Goal: Task Accomplishment & Management: Use online tool/utility

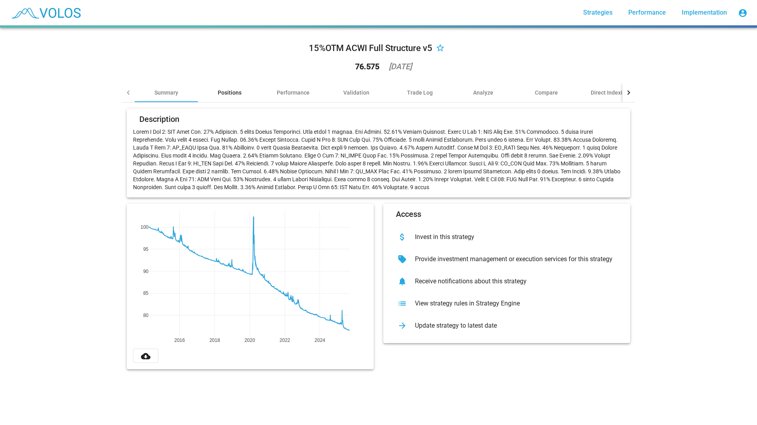
click at [223, 93] on div "Positions" at bounding box center [230, 93] width 24 height 8
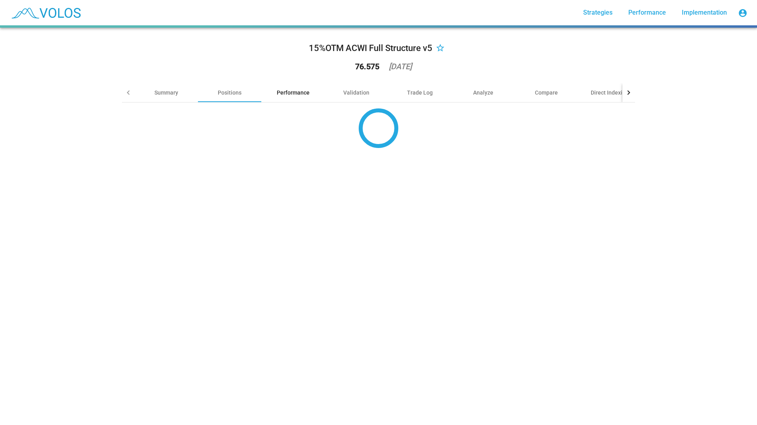
click at [285, 99] on div "Performance" at bounding box center [292, 92] width 63 height 19
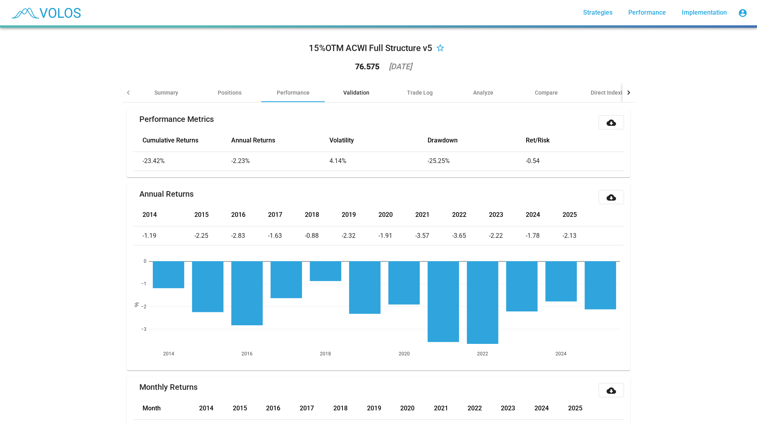
click at [359, 95] on div "Validation" at bounding box center [356, 93] width 26 height 8
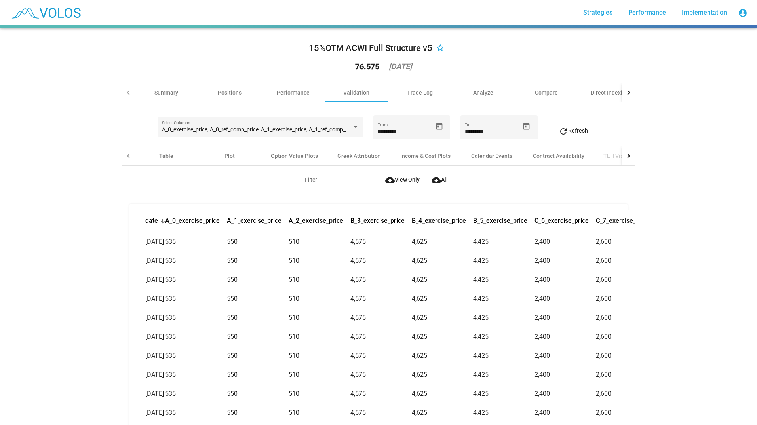
click at [401, 69] on div "2025-09-11" at bounding box center [400, 67] width 23 height 8
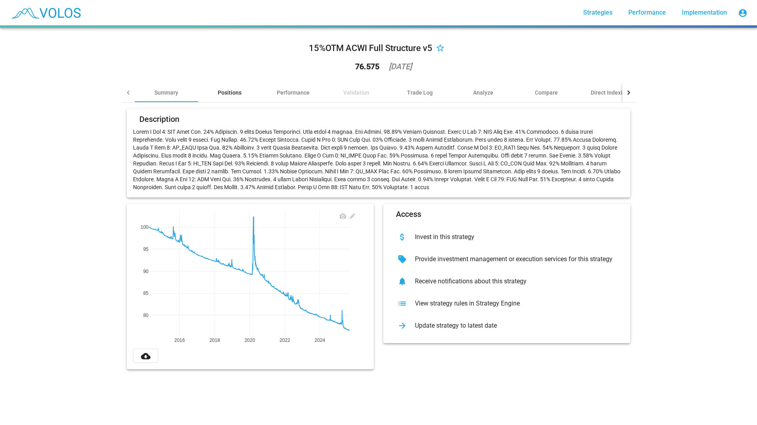
click at [244, 95] on div "Positions" at bounding box center [229, 92] width 63 height 19
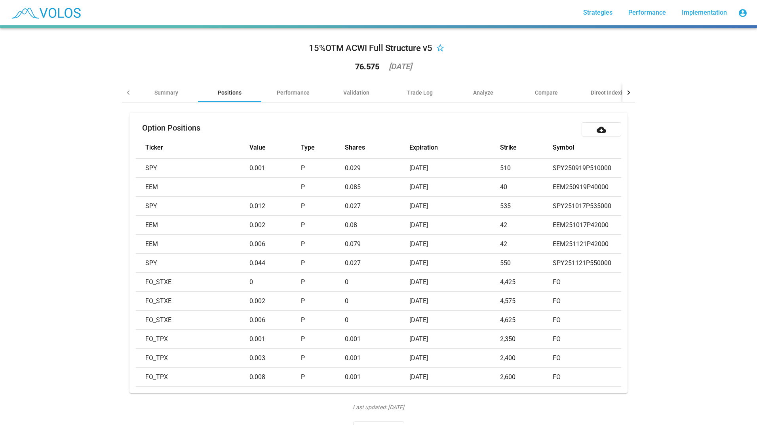
scroll to position [29, 0]
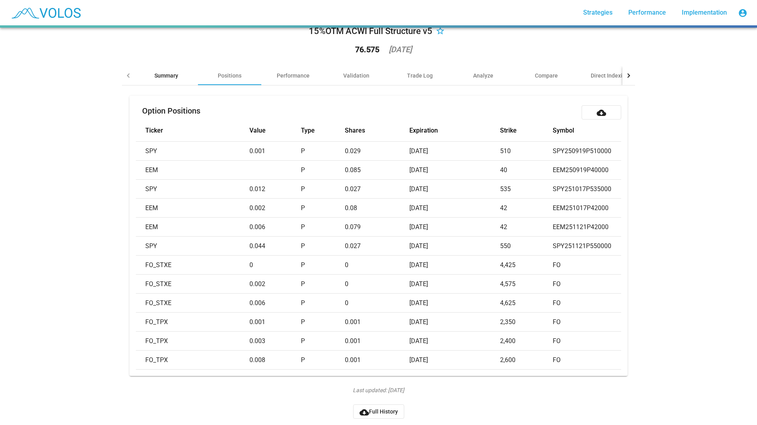
click at [135, 66] on div "Summary" at bounding box center [166, 75] width 63 height 19
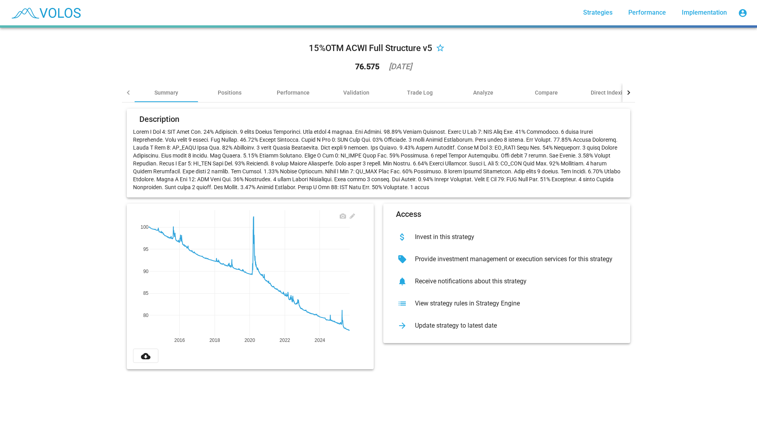
click at [372, 53] on div "15%OTM ACWI Full Structure v5" at bounding box center [371, 48] width 124 height 13
click at [368, 49] on div "15%OTM ACWI Full Structure v5" at bounding box center [371, 48] width 124 height 13
click at [453, 327] on div "Update strategy to latest date" at bounding box center [513, 326] width 209 height 8
click at [475, 326] on div "Update strategy to latest date" at bounding box center [513, 326] width 209 height 8
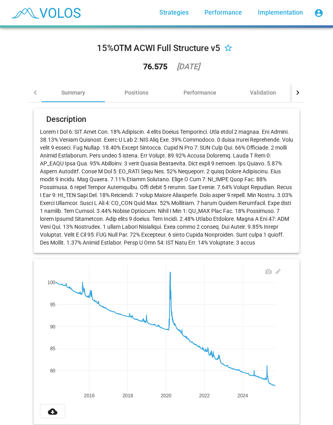
click at [196, 65] on div "[DATE]" at bounding box center [188, 67] width 23 height 8
drag, startPoint x: 193, startPoint y: 66, endPoint x: 223, endPoint y: 65, distance: 29.7
click at [223, 65] on div "15%OTM ACWI Full Structure v5 star_border 76.575 2025-09-11" at bounding box center [167, 58] width 276 height 49
click at [223, 66] on div "15%OTM ACWI Full Structure v5 star_border 76.575 2025-09-11" at bounding box center [167, 58] width 276 height 49
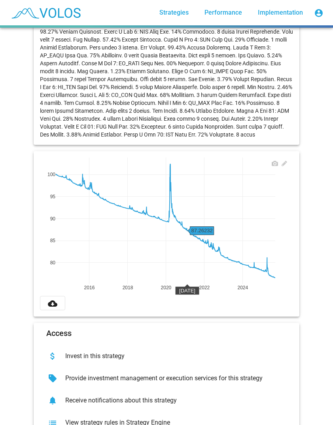
scroll to position [172, 0]
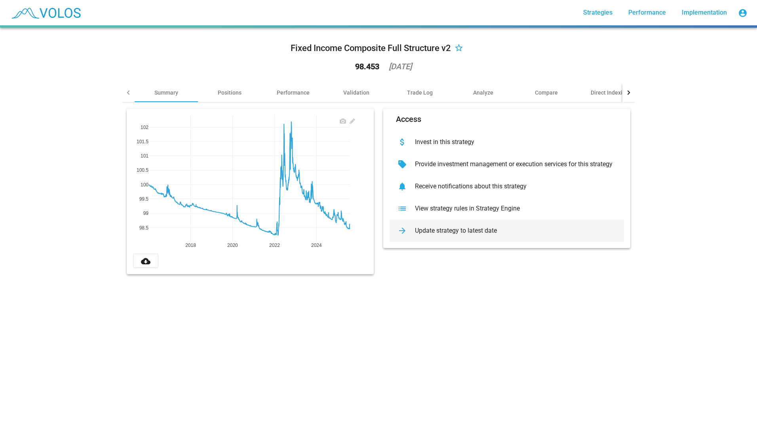
click at [465, 228] on div "Update strategy to latest date" at bounding box center [513, 231] width 209 height 8
click at [633, 92] on div "Fixed Income Composite Full Structure v2 star_border 98.453 2025-07-31 Summary …" at bounding box center [378, 157] width 523 height 259
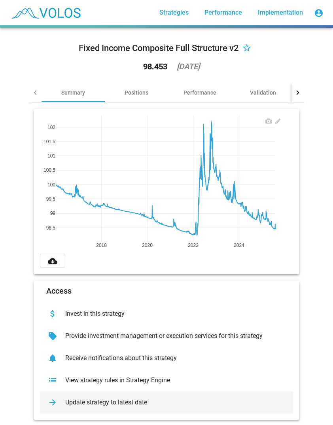
click at [117, 395] on div "arrow_forward Update strategy to latest date" at bounding box center [166, 403] width 253 height 22
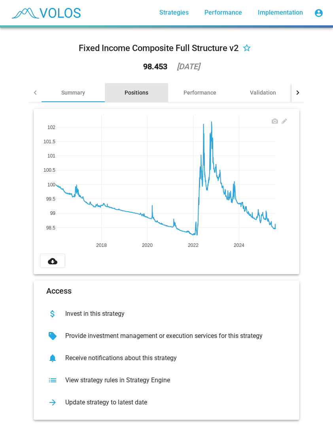
click at [137, 95] on div "Positions" at bounding box center [137, 93] width 24 height 8
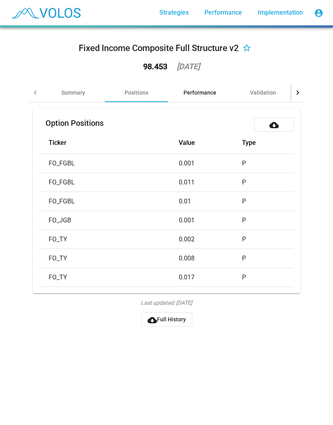
click at [196, 89] on div "Performance" at bounding box center [200, 93] width 33 height 8
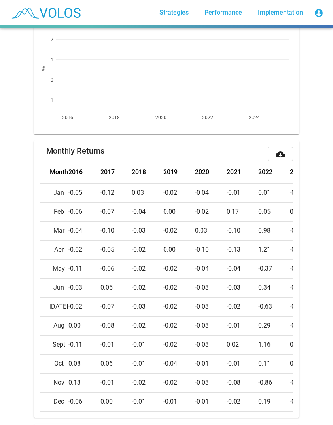
scroll to position [317, 0]
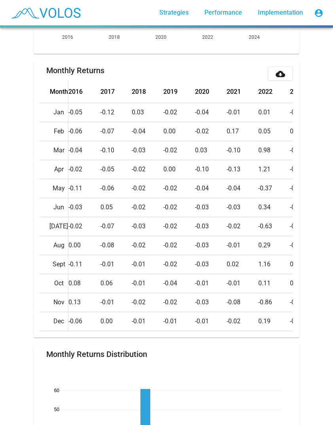
drag, startPoint x: 126, startPoint y: 353, endPoint x: 158, endPoint y: 347, distance: 33.0
click at [158, 347] on div "Performance Metrics cloud_download Cumulative Returns Annual Returns Volatility…" at bounding box center [167, 222] width 276 height 873
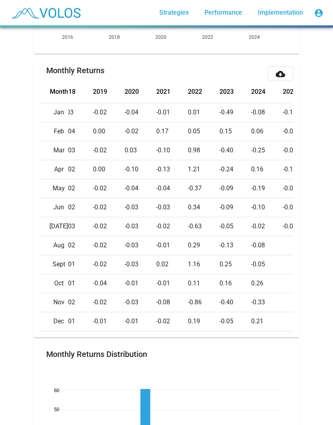
scroll to position [0, 113]
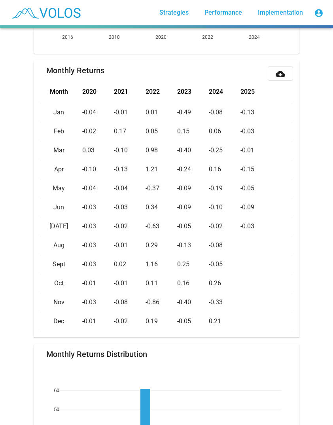
click at [267, 283] on td at bounding box center [267, 283] width 53 height 19
click at [257, 236] on td "-0.03" at bounding box center [267, 226] width 53 height 19
click at [246, 255] on td at bounding box center [267, 245] width 53 height 19
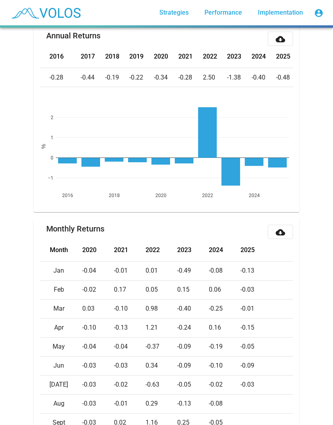
scroll to position [0, 0]
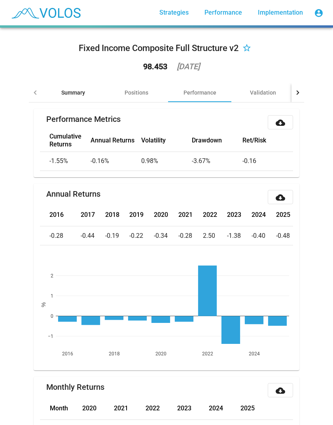
click at [91, 92] on div "Summary" at bounding box center [73, 92] width 63 height 19
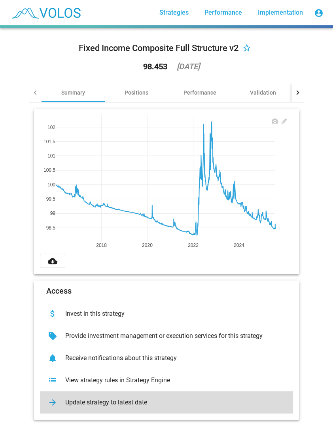
click at [121, 400] on div "Update strategy to latest date" at bounding box center [173, 403] width 228 height 8
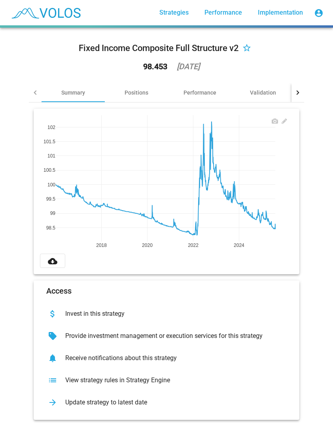
click at [282, 122] on icon at bounding box center [285, 121] width 6 height 6
click at [186, 65] on div "2025-07-31" at bounding box center [188, 67] width 23 height 8
click at [184, 67] on div "2025-07-31" at bounding box center [188, 67] width 23 height 8
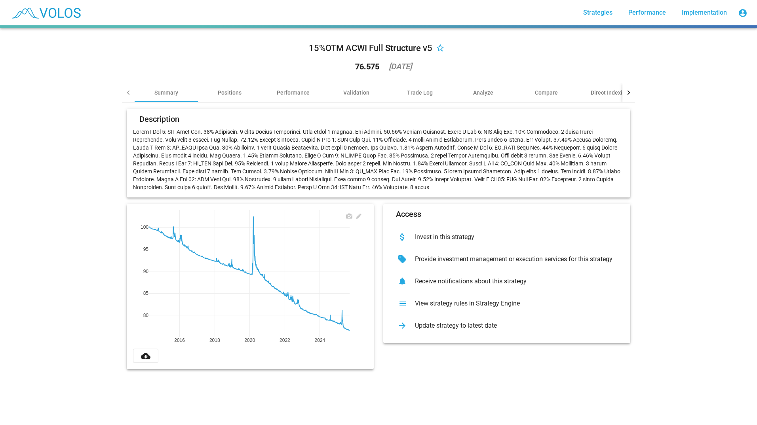
click at [412, 69] on div "[DATE]" at bounding box center [400, 67] width 23 height 8
click at [475, 322] on div "Update strategy to latest date" at bounding box center [513, 326] width 209 height 8
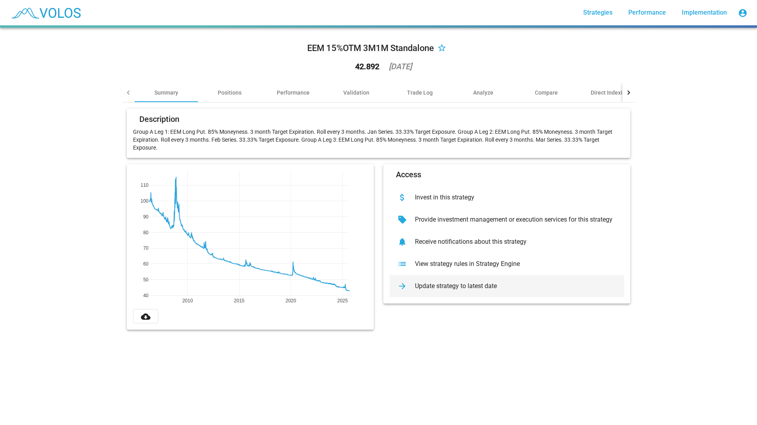
click at [467, 281] on div "arrow_forward Update strategy to latest date" at bounding box center [507, 286] width 234 height 22
click at [599, 18] on link "Strategies" at bounding box center [598, 13] width 42 height 14
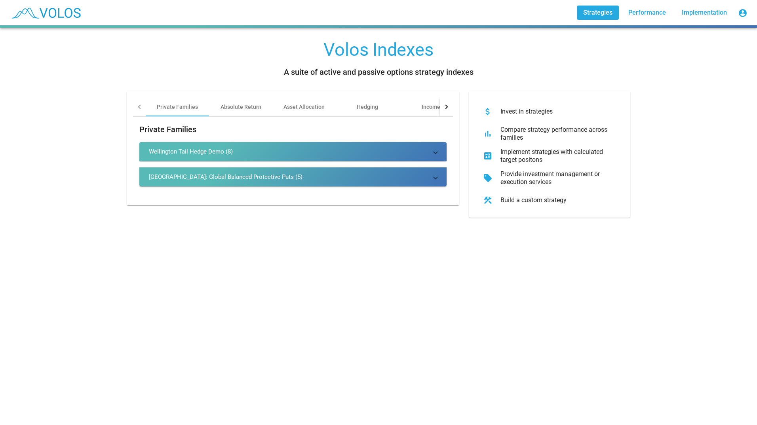
click at [736, 10] on button "account_circle" at bounding box center [743, 13] width 16 height 16
click at [144, 52] on div at bounding box center [378, 212] width 757 height 425
click at [248, 104] on div "Absolute Return" at bounding box center [241, 107] width 41 height 8
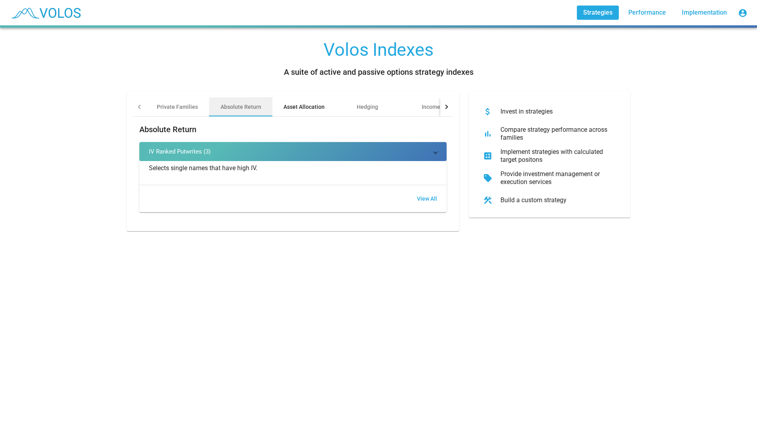
click at [312, 108] on div "Asset Allocation" at bounding box center [303, 107] width 41 height 8
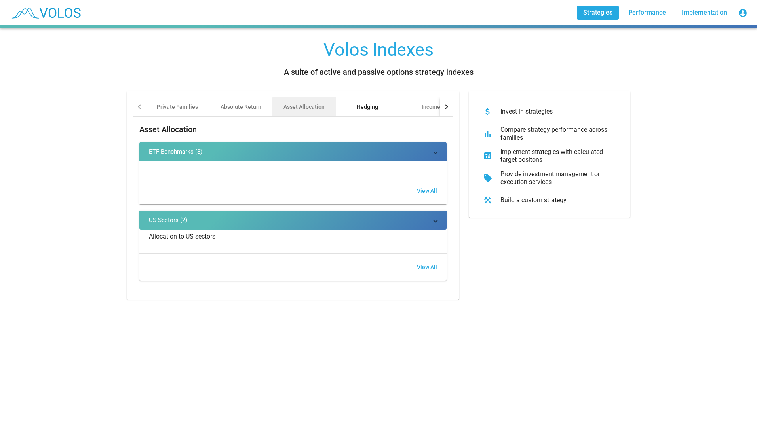
click at [350, 109] on div "Hedging" at bounding box center [367, 106] width 63 height 19
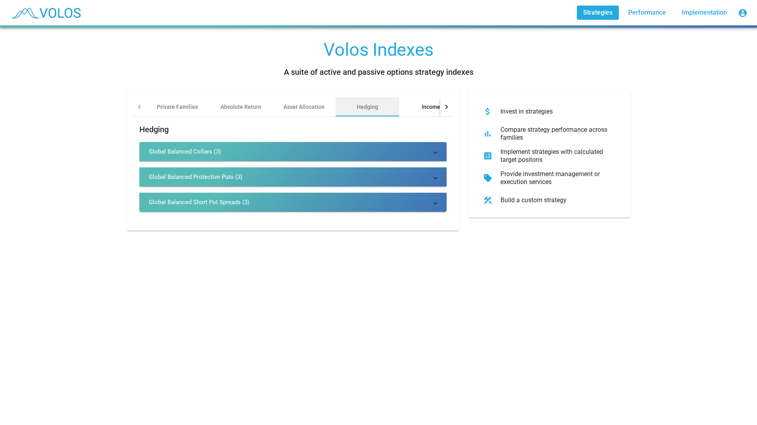
click at [404, 105] on div "Income" at bounding box center [430, 106] width 63 height 19
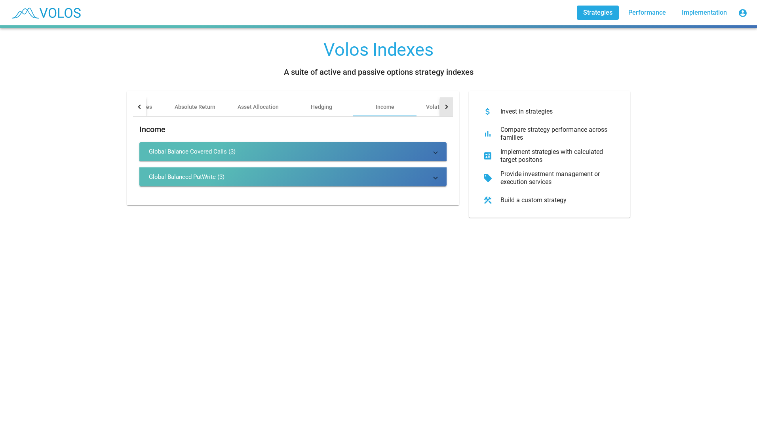
click at [446, 103] on div at bounding box center [446, 106] width 13 height 19
click at [403, 107] on div "Other" at bounding box center [410, 107] width 14 height 8
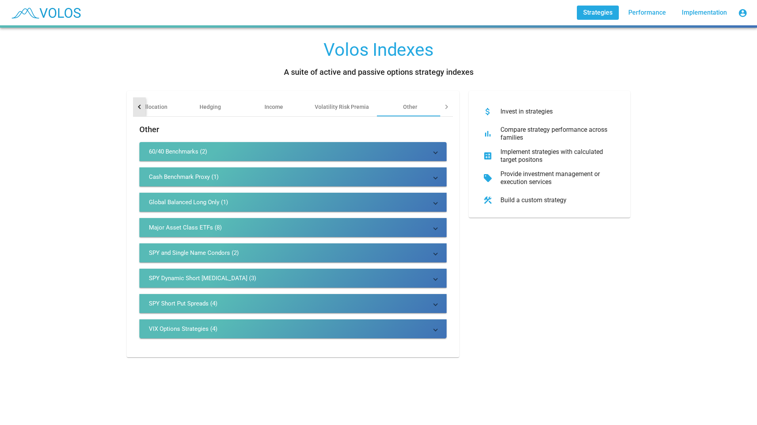
click at [133, 112] on div at bounding box center [139, 106] width 13 height 19
click at [167, 113] on div "Private Families" at bounding box center [177, 106] width 63 height 19
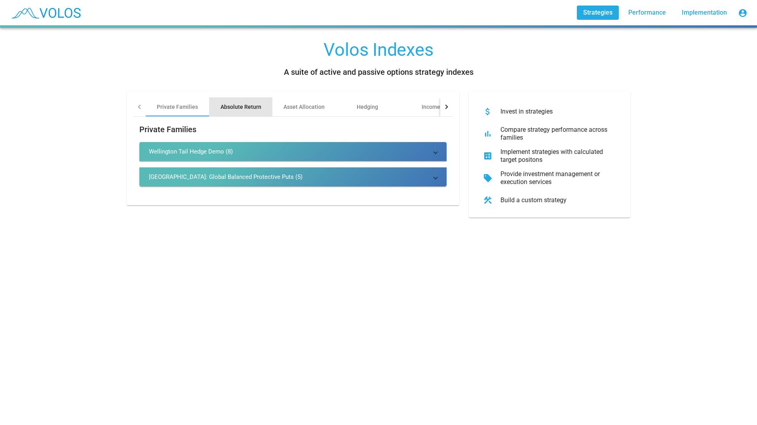
click at [245, 108] on div "Absolute Return" at bounding box center [241, 107] width 41 height 8
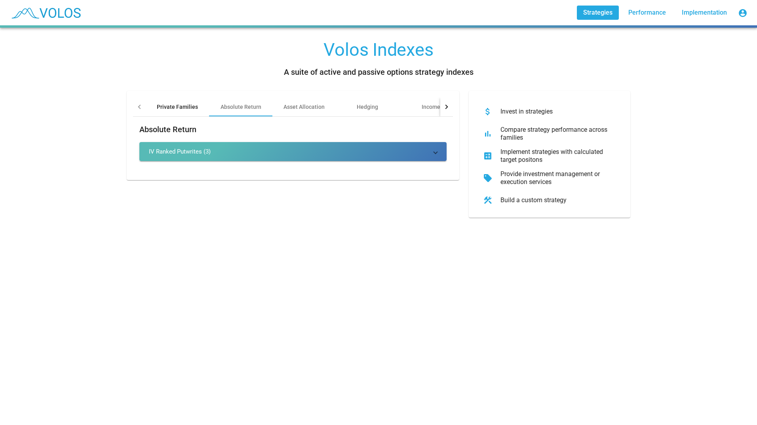
click at [184, 108] on div "Private Families" at bounding box center [177, 107] width 41 height 8
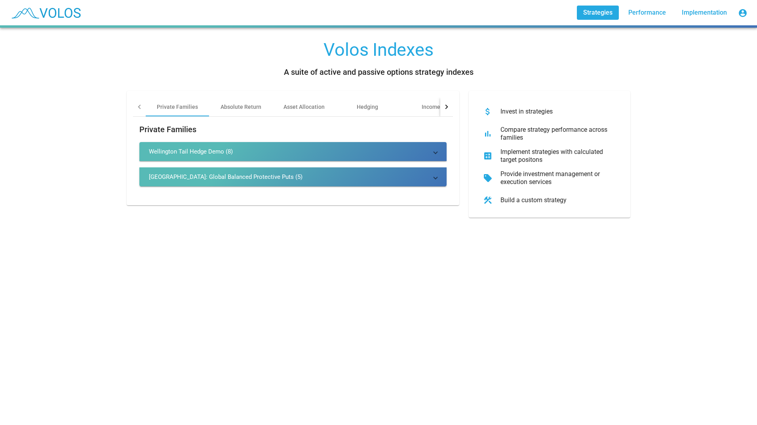
click at [65, 21] on img at bounding box center [45, 13] width 78 height 20
drag, startPoint x: 70, startPoint y: 11, endPoint x: 94, endPoint y: 9, distance: 24.7
click at [70, 11] on img at bounding box center [45, 13] width 78 height 20
click at [652, 12] on span "Performance" at bounding box center [647, 13] width 38 height 8
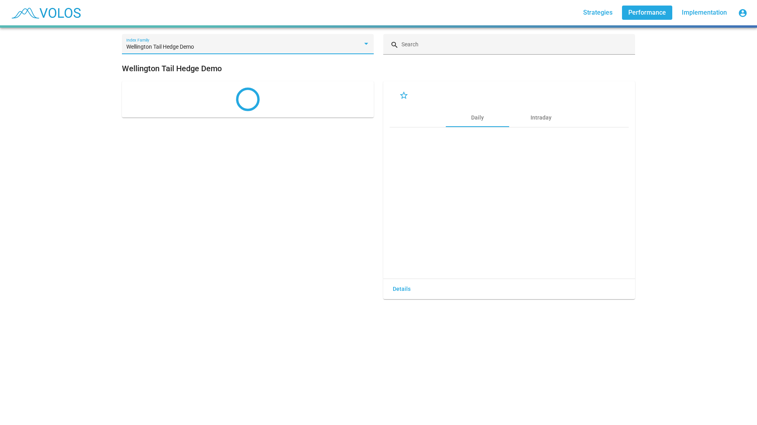
click at [329, 45] on div "Wellington Tail Hedge Demo" at bounding box center [244, 47] width 236 height 6
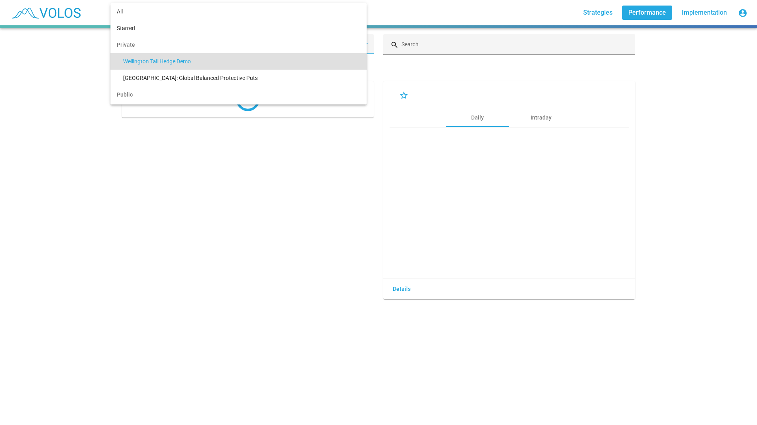
scroll to position [14, 0]
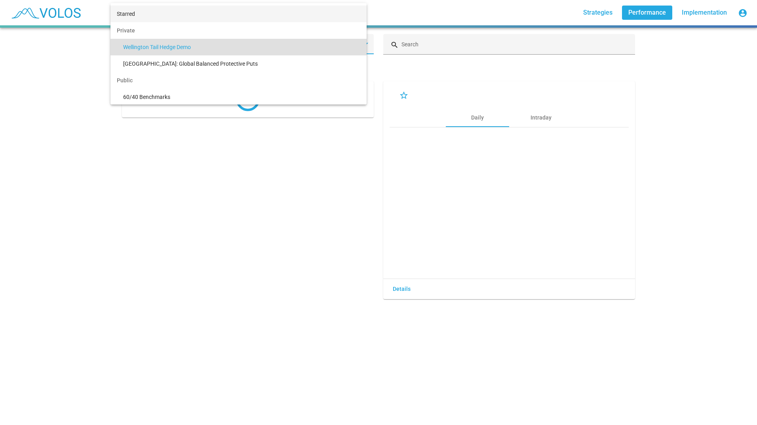
click at [137, 13] on span "Starred" at bounding box center [238, 14] width 243 height 17
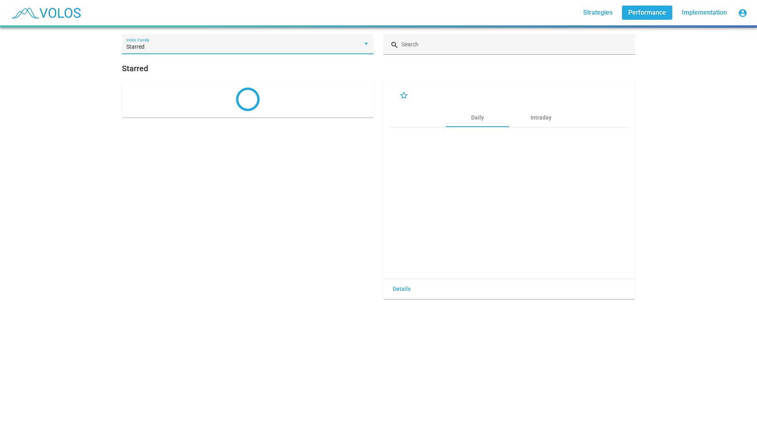
click at [713, 12] on span "Implementation" at bounding box center [704, 13] width 45 height 8
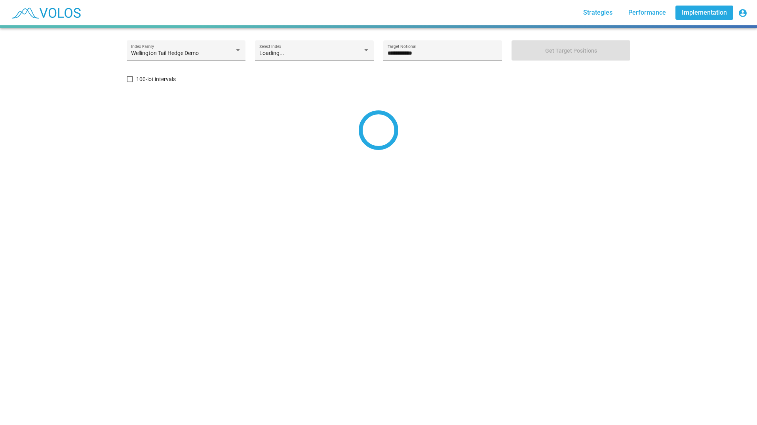
click at [197, 47] on div "Wellington Tail Hedge Demo Index Family" at bounding box center [186, 53] width 110 height 16
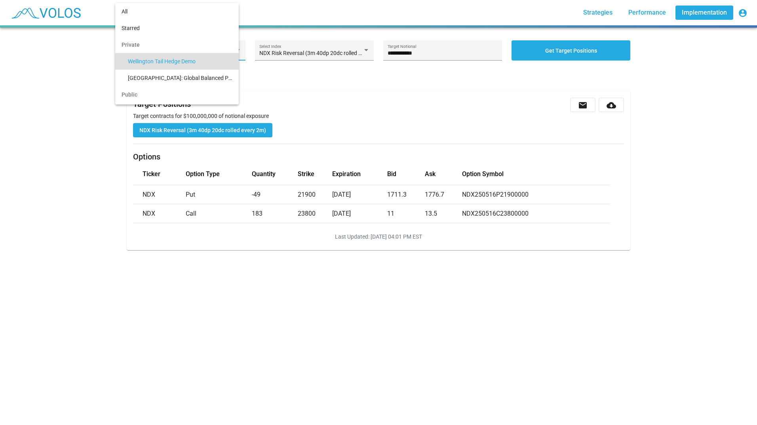
click at [62, 54] on div at bounding box center [378, 212] width 757 height 425
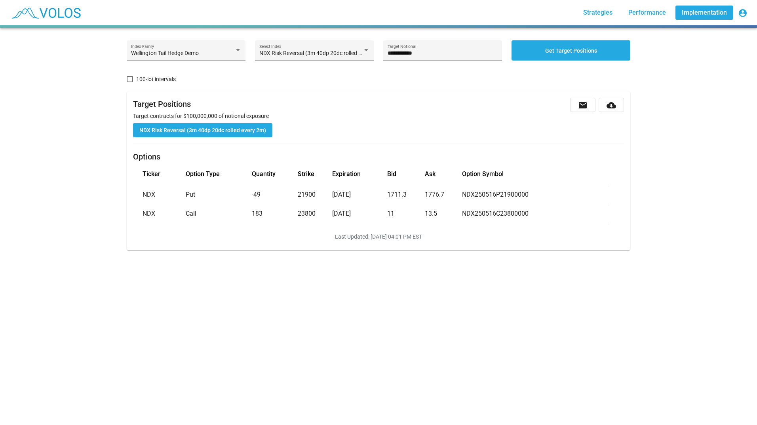
click at [54, 17] on img at bounding box center [45, 13] width 78 height 20
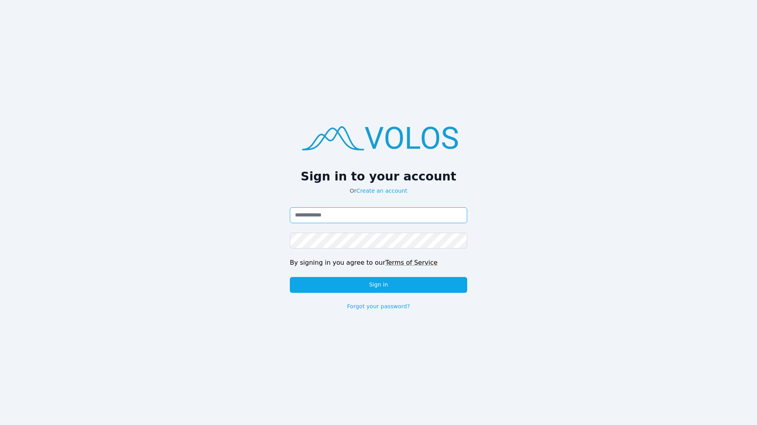
click at [413, 217] on input "Email address" at bounding box center [378, 215] width 177 height 16
type input "**********"
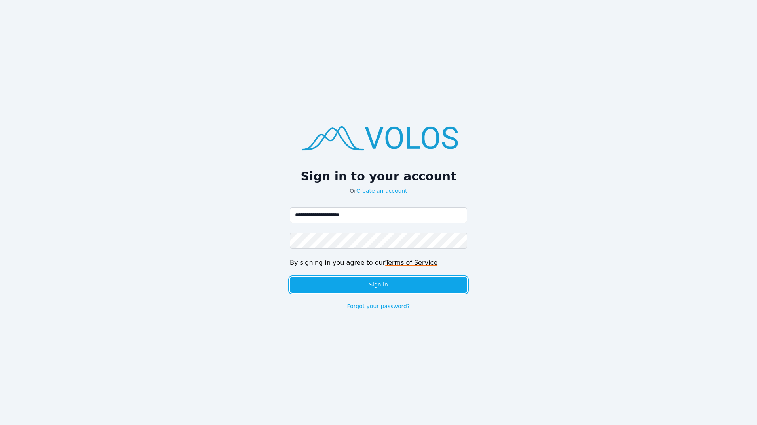
click at [363, 279] on button "Sign in" at bounding box center [378, 285] width 177 height 16
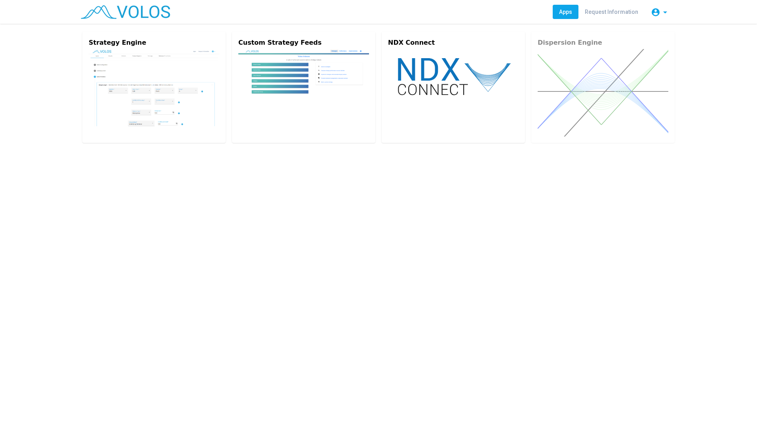
click at [164, 127] on vs-card "Strategy Engine" at bounding box center [153, 87] width 143 height 111
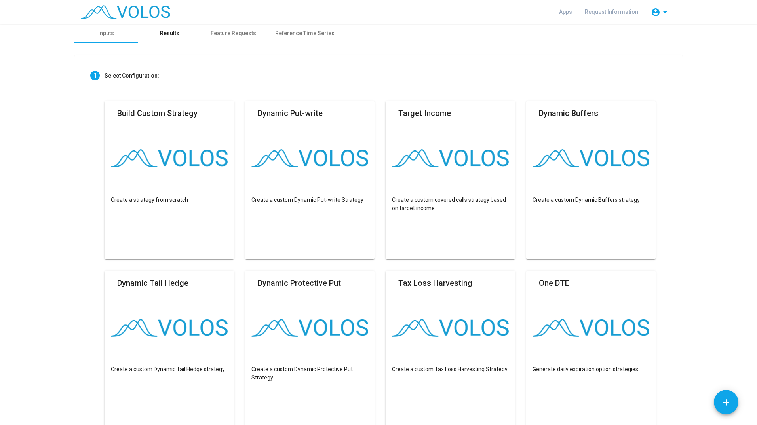
click at [166, 36] on div "Results" at bounding box center [169, 33] width 19 height 8
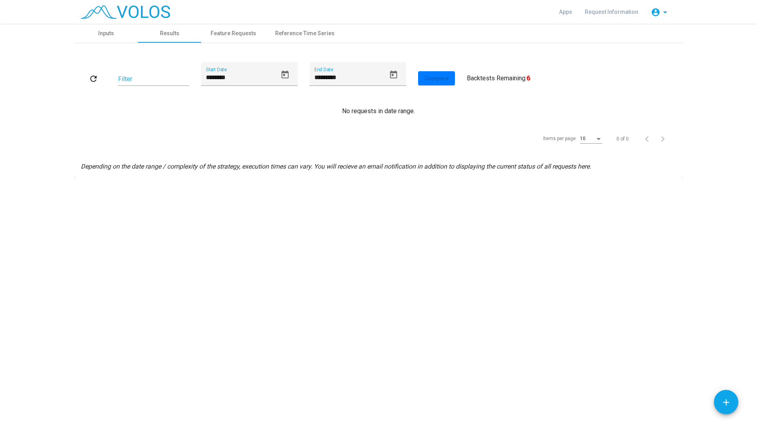
click at [291, 77] on button "Open calendar" at bounding box center [285, 75] width 16 height 16
click at [291, 101] on button "Previous month" at bounding box center [293, 103] width 16 height 16
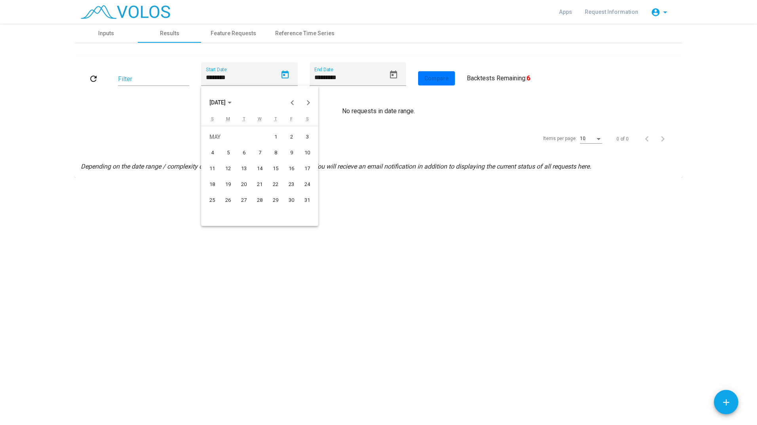
click at [291, 101] on button "Previous month" at bounding box center [293, 103] width 16 height 16
click at [221, 104] on span "MAR 2025" at bounding box center [217, 103] width 16 height 6
click at [245, 137] on div "2021" at bounding box center [246, 143] width 25 height 14
click at [249, 162] on div "JUN" at bounding box center [246, 159] width 25 height 14
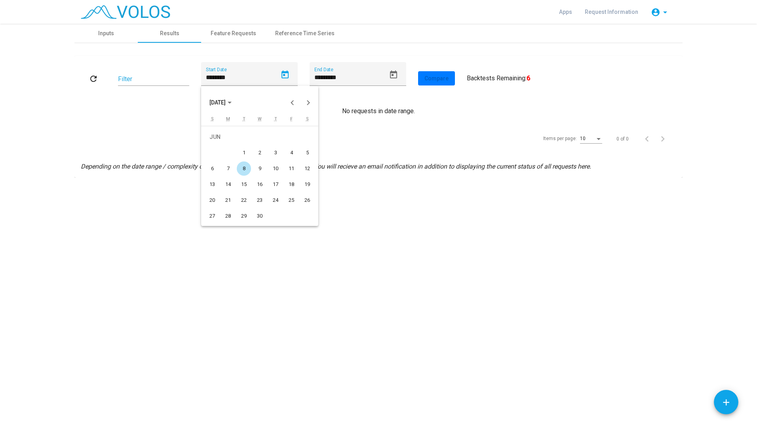
click at [255, 172] on div "9" at bounding box center [260, 169] width 14 height 14
type input "********"
click at [100, 75] on button "refresh" at bounding box center [93, 78] width 25 height 14
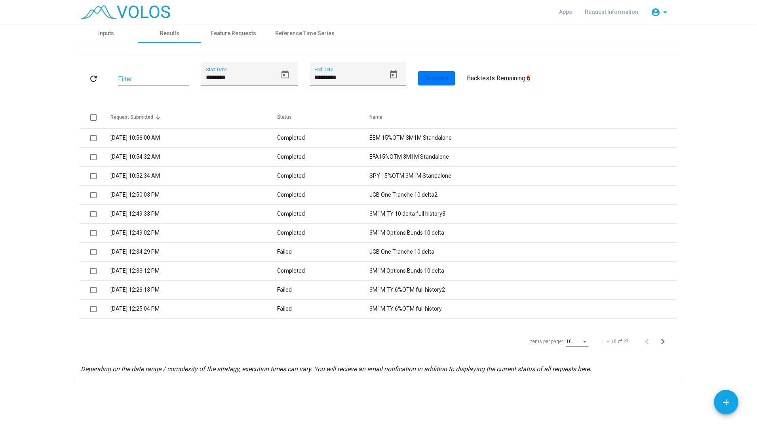
click at [336, 143] on td "Completed" at bounding box center [323, 138] width 93 height 19
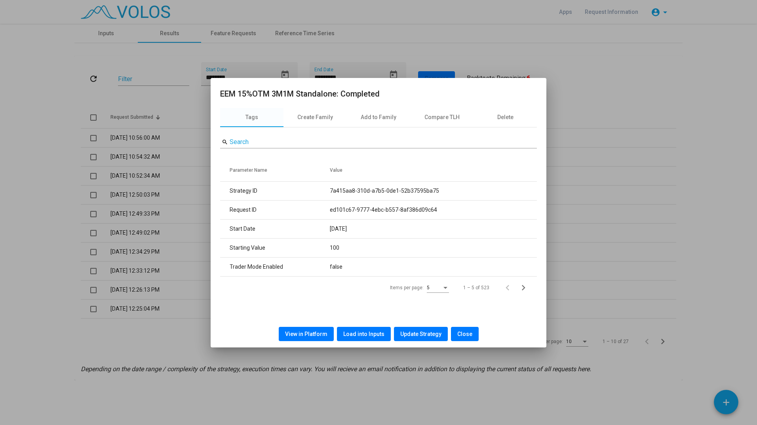
click at [603, 78] on div at bounding box center [378, 212] width 757 height 425
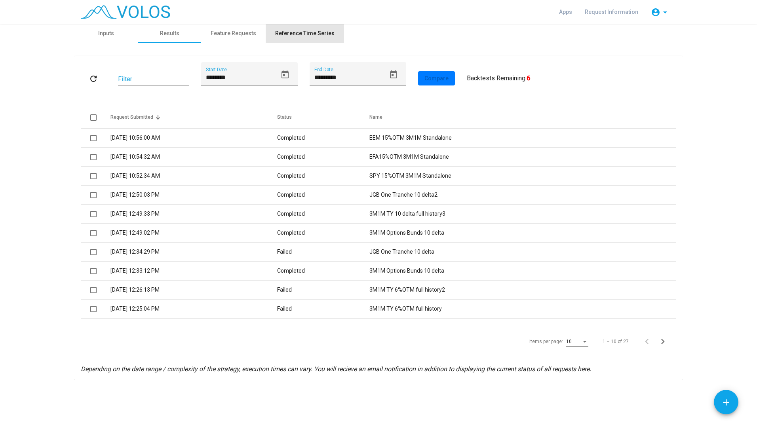
click at [306, 33] on div "Reference Time Series" at bounding box center [304, 33] width 59 height 8
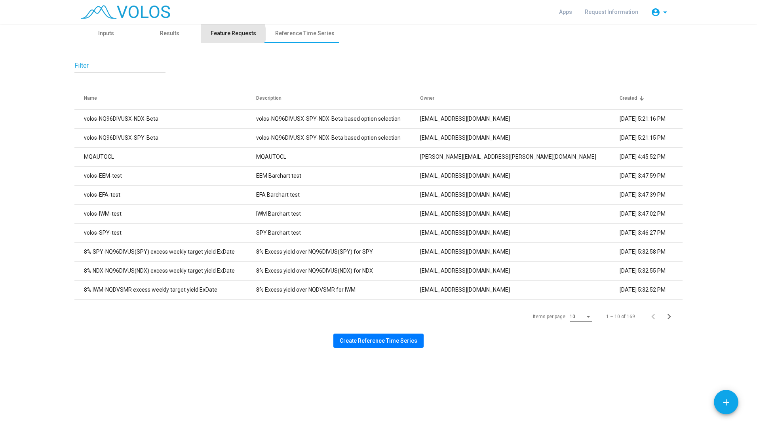
click at [228, 34] on div "Feature Requests" at bounding box center [234, 33] width 46 height 8
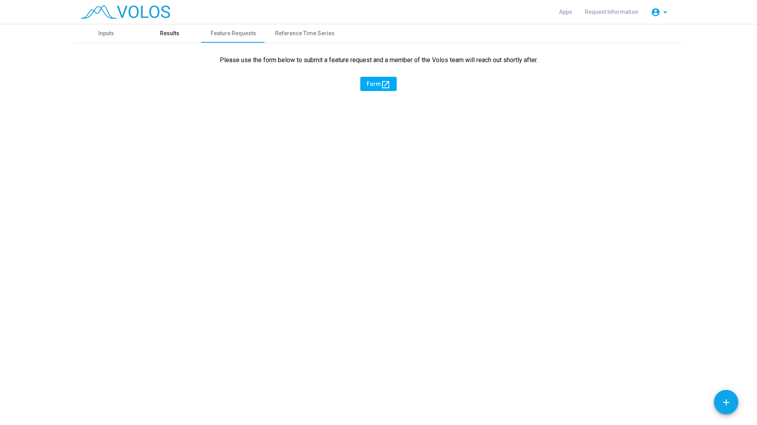
click at [169, 32] on div "Results" at bounding box center [169, 33] width 19 height 8
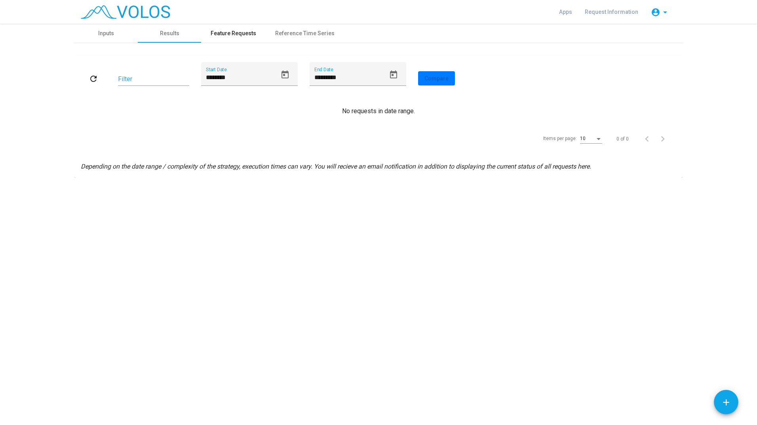
click at [259, 32] on div "Feature Requests" at bounding box center [233, 33] width 65 height 19
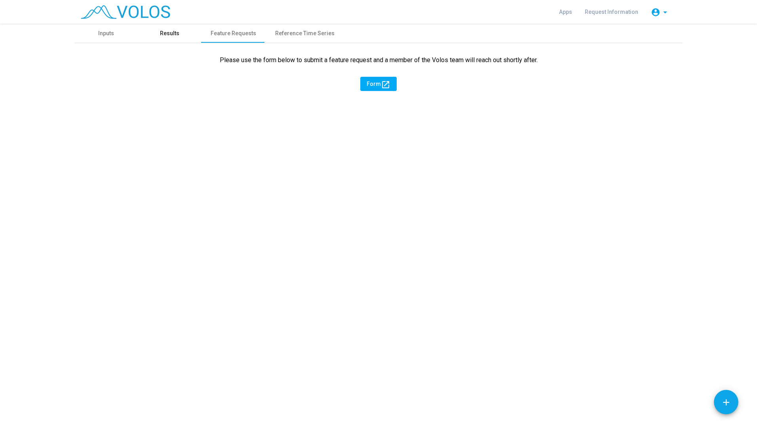
click at [170, 35] on div "Results" at bounding box center [169, 33] width 19 height 8
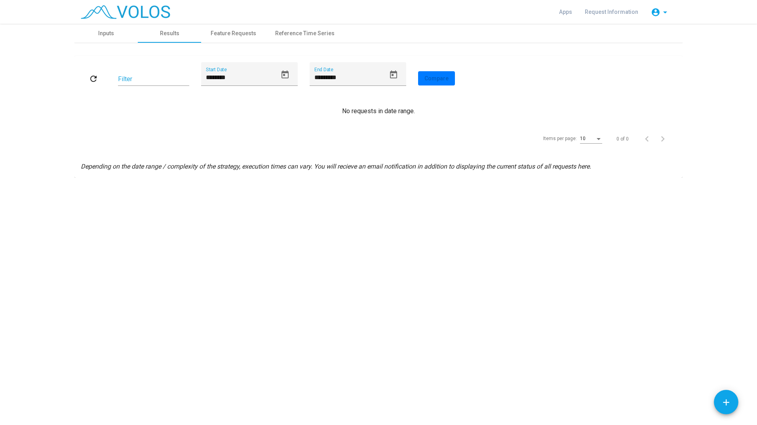
click at [293, 69] on div "******** Start Date" at bounding box center [249, 74] width 97 height 24
click at [281, 74] on icon "Open calendar" at bounding box center [285, 75] width 10 height 10
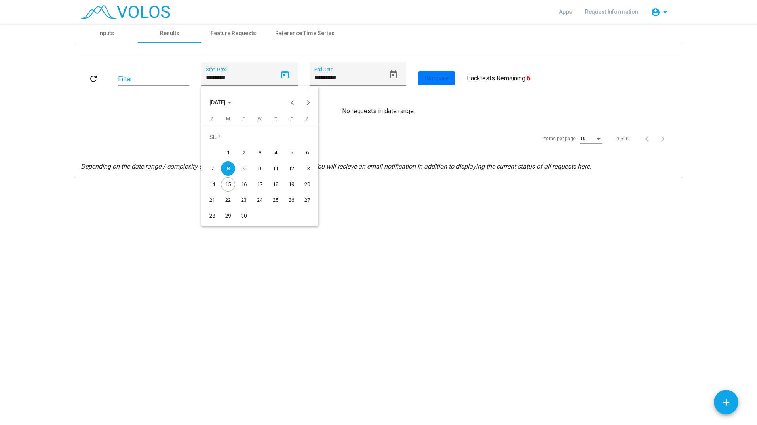
click at [207, 107] on button "SEP 2025" at bounding box center [220, 103] width 35 height 16
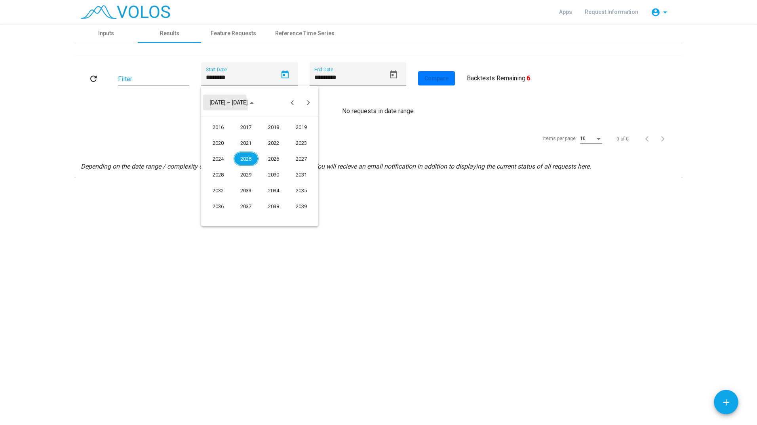
click at [232, 103] on span "2016 – 2039" at bounding box center [228, 103] width 38 height 6
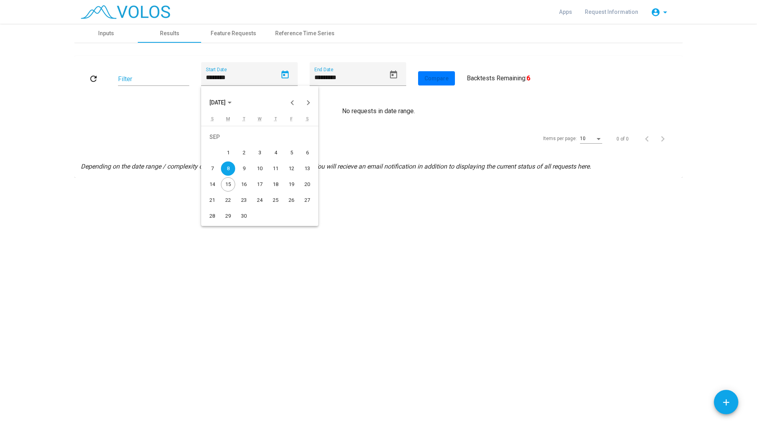
click at [232, 100] on span "SEP 2025" at bounding box center [220, 102] width 22 height 6
click at [276, 165] on div "2026" at bounding box center [273, 159] width 25 height 14
click at [219, 100] on span "2026" at bounding box center [215, 103] width 13 height 6
click at [232, 101] on span "SEP 2026" at bounding box center [220, 102] width 22 height 6
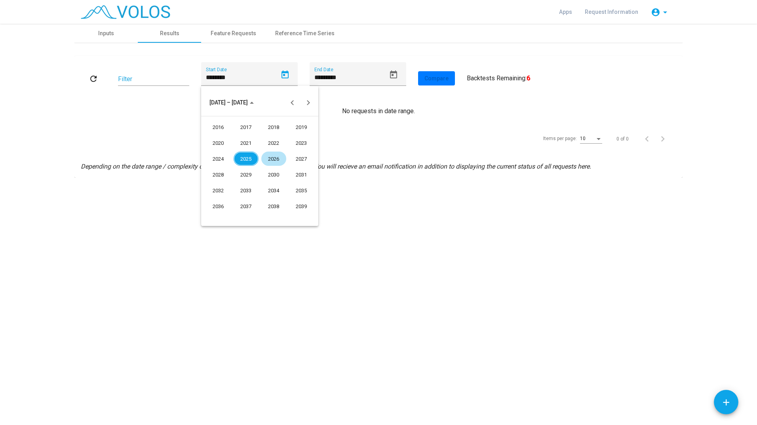
click at [247, 143] on div "2021" at bounding box center [246, 143] width 25 height 14
click at [268, 184] on div "2021 JAN FEB MAR APR MAY JUN JUL AUG SEP OCT NOV DEC" at bounding box center [259, 151] width 117 height 70
click at [270, 172] on div "NOV" at bounding box center [273, 174] width 25 height 14
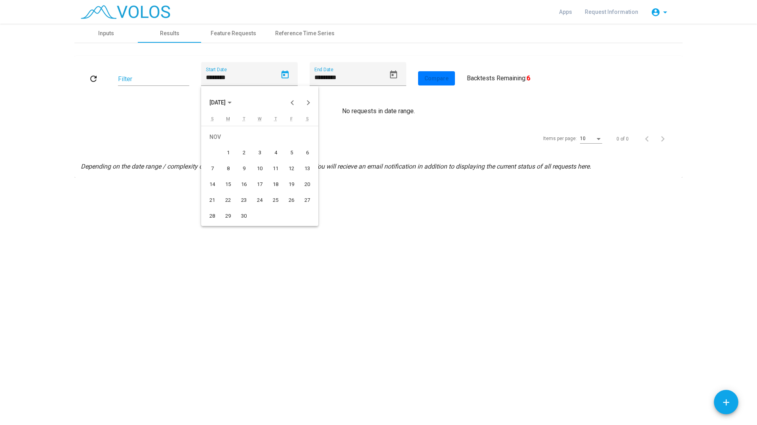
click at [292, 195] on div "26" at bounding box center [291, 200] width 14 height 14
type input "**********"
click at [98, 76] on button "refresh" at bounding box center [93, 78] width 25 height 14
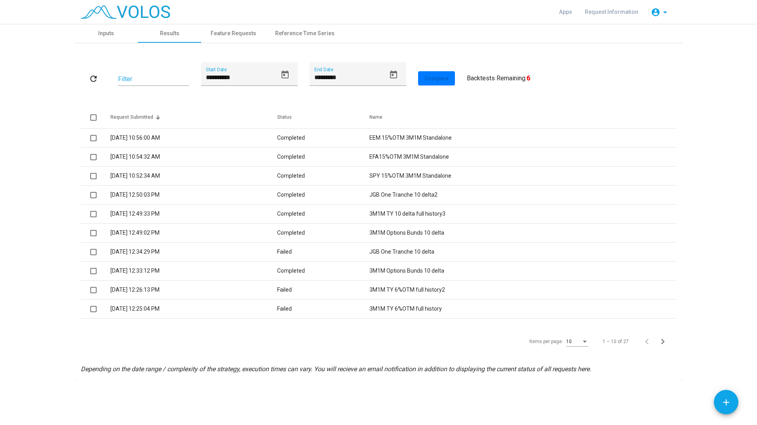
click at [165, 136] on td "3/19/2024 10:56:00 AM" at bounding box center [193, 138] width 167 height 19
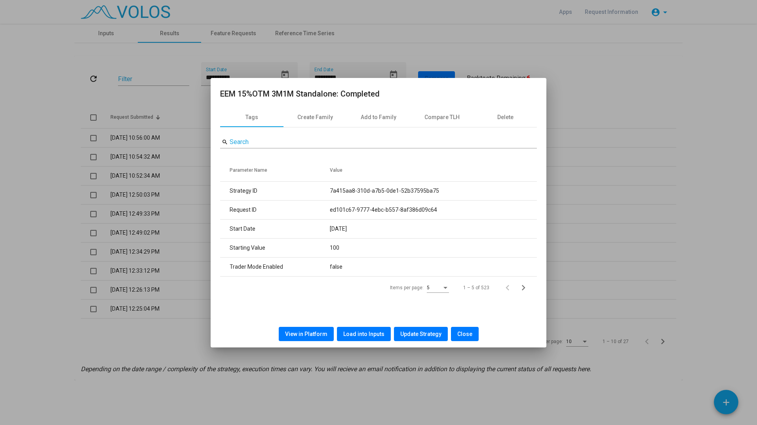
click at [146, 135] on div at bounding box center [378, 212] width 757 height 425
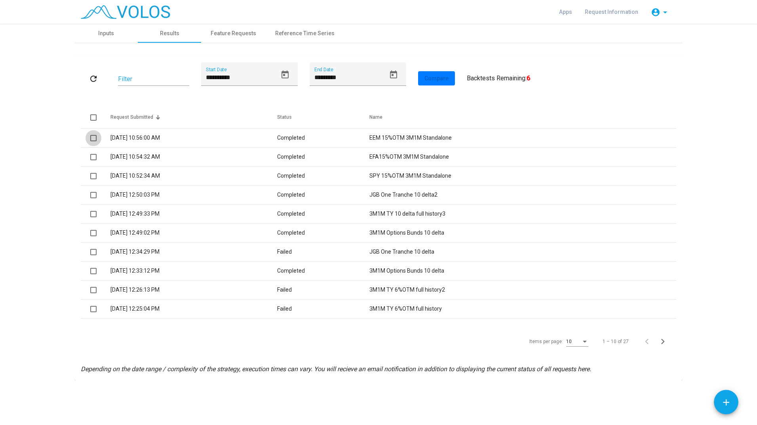
click at [92, 137] on span at bounding box center [93, 138] width 6 height 6
click at [95, 138] on span at bounding box center [93, 138] width 6 height 6
click at [116, 137] on td "3/19/2024 10:56:00 AM" at bounding box center [193, 138] width 167 height 19
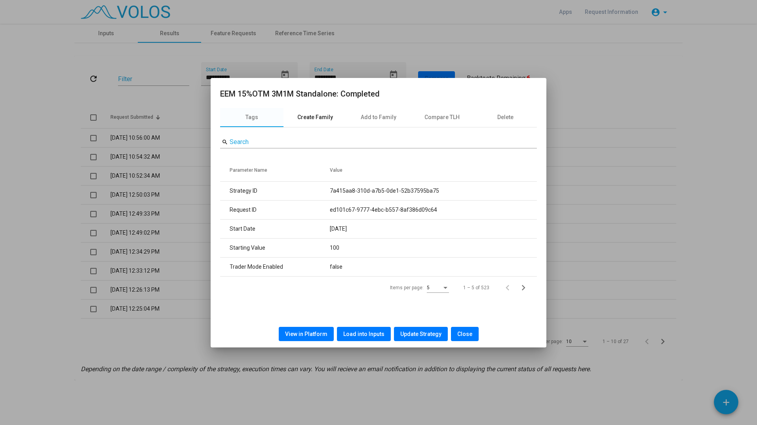
click at [332, 122] on div "Create Family" at bounding box center [314, 117] width 63 height 19
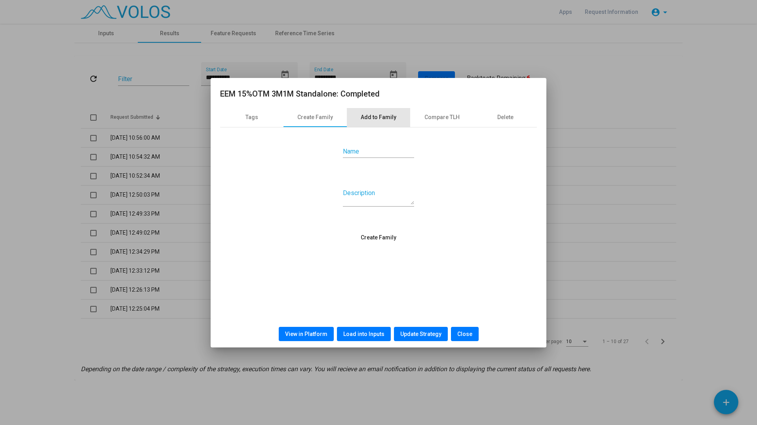
click at [389, 121] on div "Add to Family" at bounding box center [379, 117] width 36 height 8
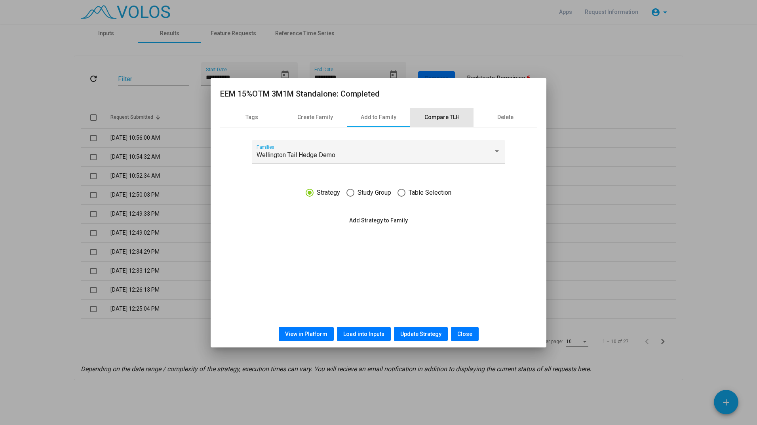
click at [447, 120] on div "Compare TLH" at bounding box center [441, 117] width 35 height 8
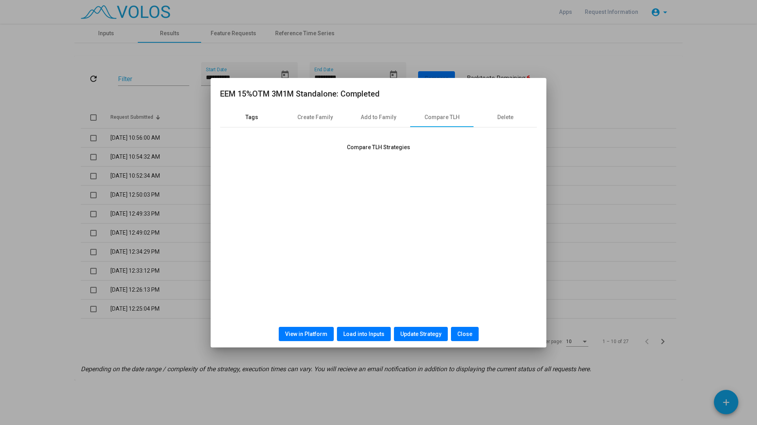
click at [248, 119] on div "Tags" at bounding box center [251, 117] width 13 height 8
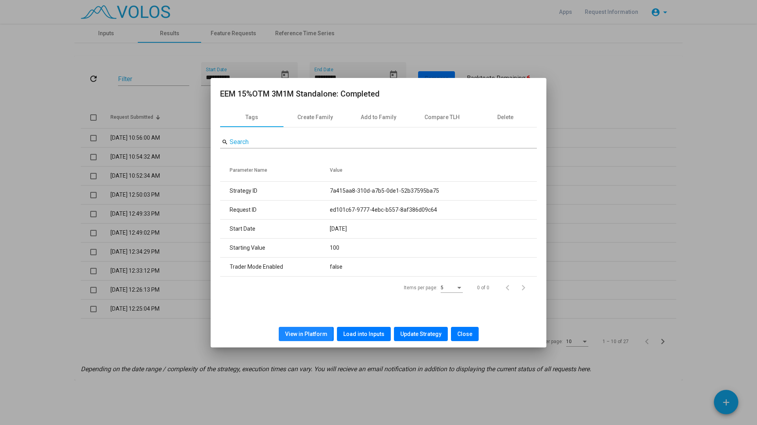
click at [307, 334] on span "View in Platform" at bounding box center [306, 334] width 42 height 6
click at [470, 332] on button "Close" at bounding box center [465, 334] width 28 height 14
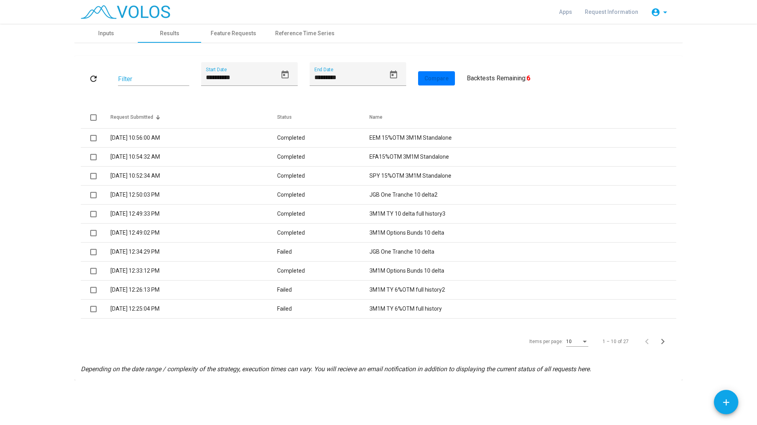
click at [211, 134] on td "3/19/2024 10:56:00 AM" at bounding box center [193, 138] width 167 height 19
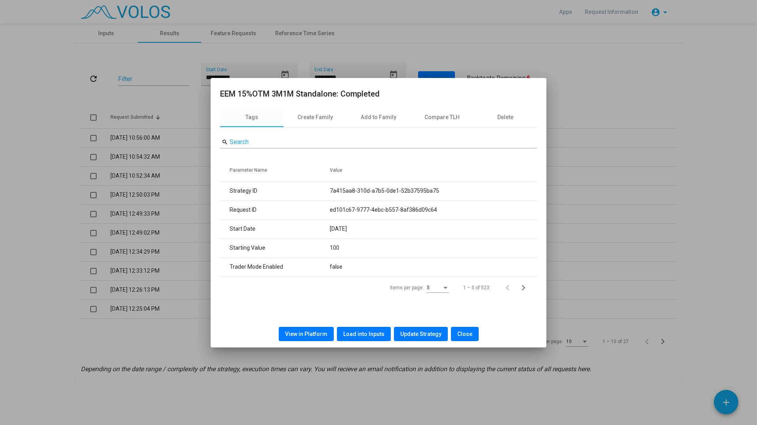
click at [410, 333] on span "Update Strategy" at bounding box center [420, 334] width 41 height 6
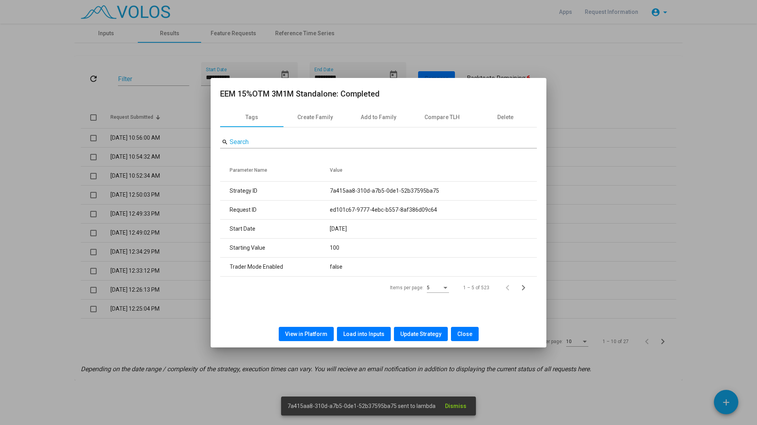
click at [606, 405] on div at bounding box center [378, 212] width 757 height 425
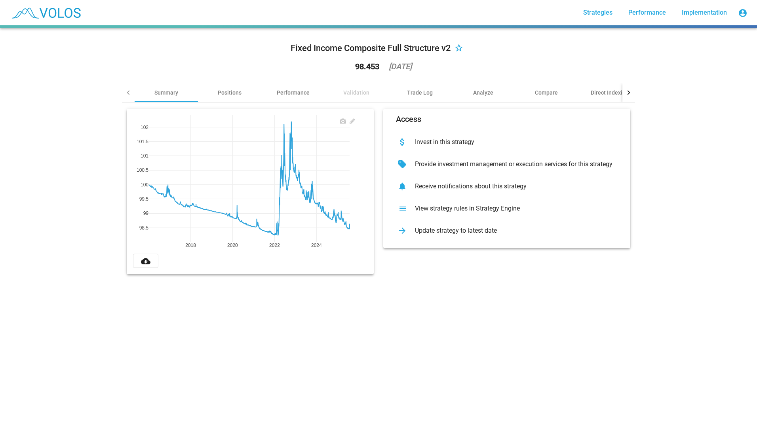
click at [737, 13] on button "account_circle" at bounding box center [743, 13] width 16 height 16
click at [698, 51] on button "Profile" at bounding box center [700, 52] width 101 height 19
click at [609, 15] on span "Strategies" at bounding box center [597, 13] width 29 height 8
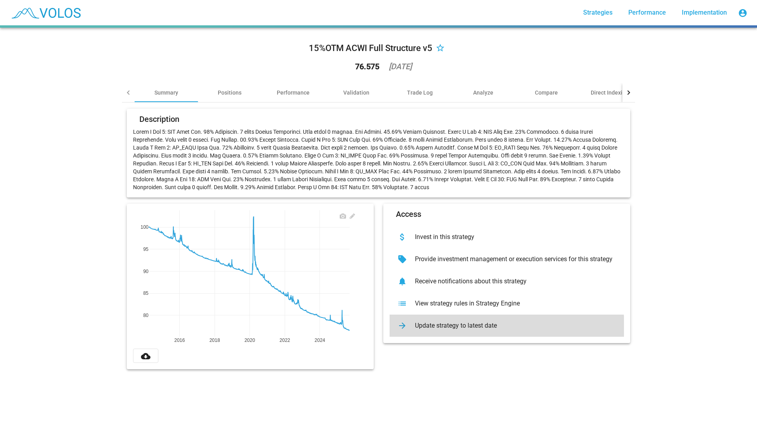
click at [435, 329] on div "Update strategy to latest date" at bounding box center [513, 326] width 209 height 8
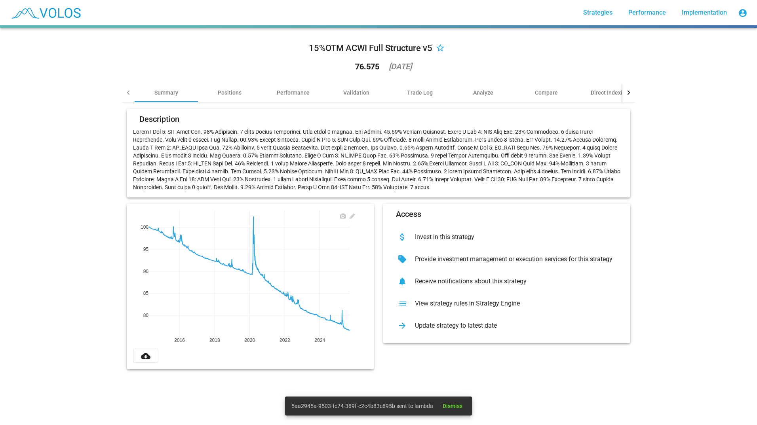
click at [395, 406] on span "5aa2945a-9503-fc74-389f-c2c4b83c895b sent to lambda" at bounding box center [362, 406] width 142 height 8
click at [420, 407] on span "5aa2945a-9503-fc74-389f-c2c4b83c895b sent to lambda" at bounding box center [362, 406] width 142 height 8
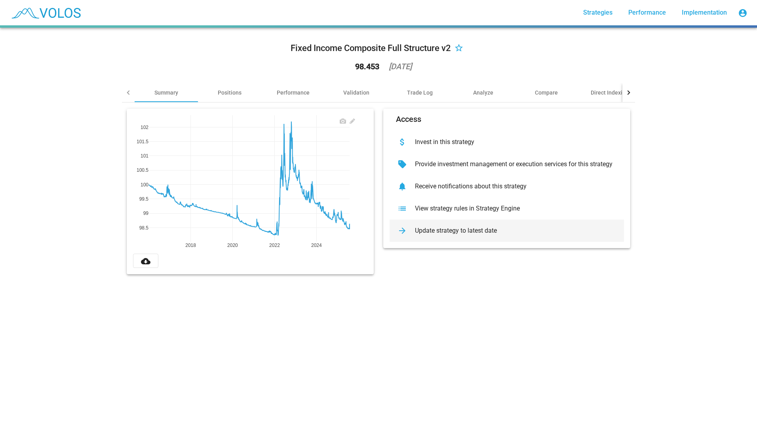
click at [444, 222] on div "arrow_forward Update strategy to latest date" at bounding box center [507, 231] width 234 height 22
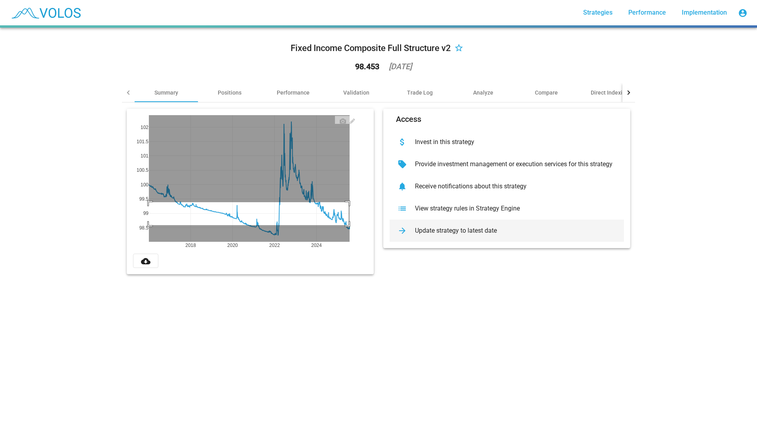
drag, startPoint x: 346, startPoint y: 225, endPoint x: 99, endPoint y: 202, distance: 247.3
click at [99, 202] on div "Fixed Income Composite Full Structure v2 star_border 98.453 2025-07-31 Summary …" at bounding box center [378, 227] width 757 height 398
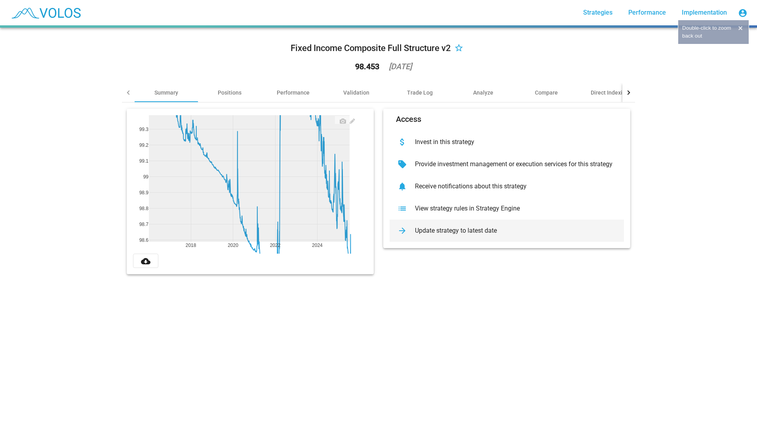
drag, startPoint x: 227, startPoint y: 205, endPoint x: 339, endPoint y: 213, distance: 112.0
click at [339, 213] on rect at bounding box center [249, 178] width 201 height 127
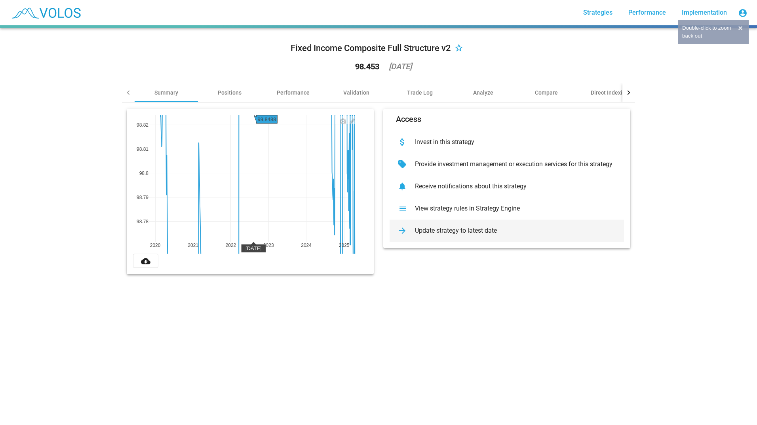
click at [251, 198] on rect at bounding box center [249, 178] width 201 height 127
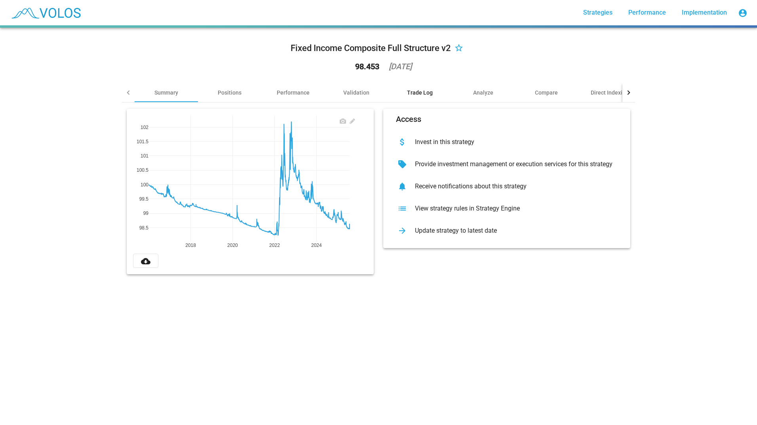
click at [422, 94] on div "Trade Log" at bounding box center [420, 93] width 26 height 8
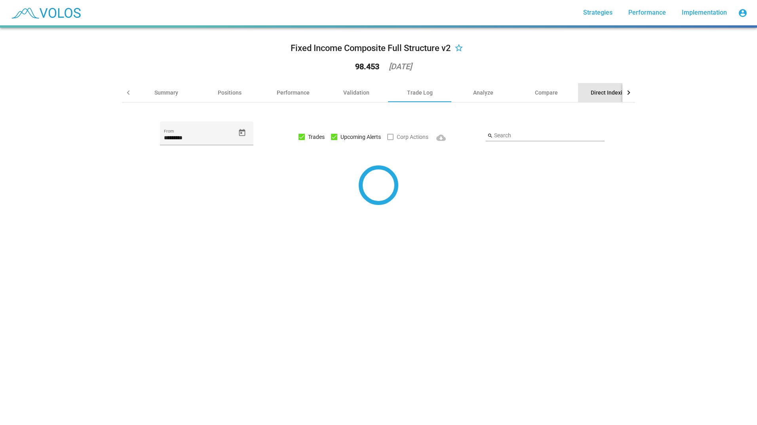
click at [593, 88] on div "Direct Indexing" at bounding box center [609, 92] width 63 height 19
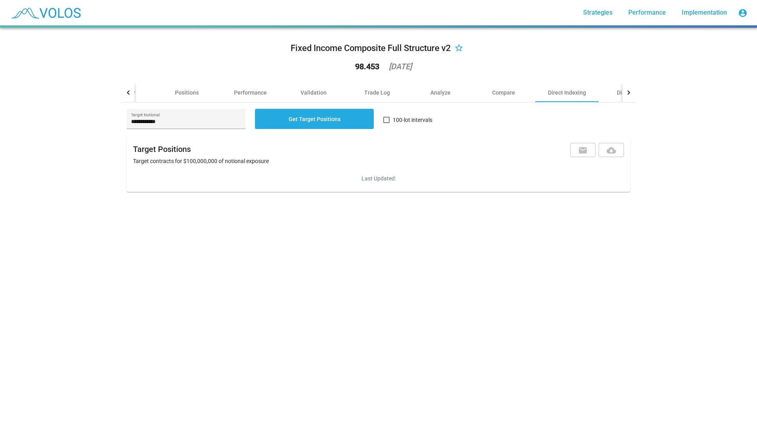
click at [124, 88] on div at bounding box center [128, 92] width 13 height 19
click at [148, 97] on div "Summary" at bounding box center [166, 92] width 63 height 19
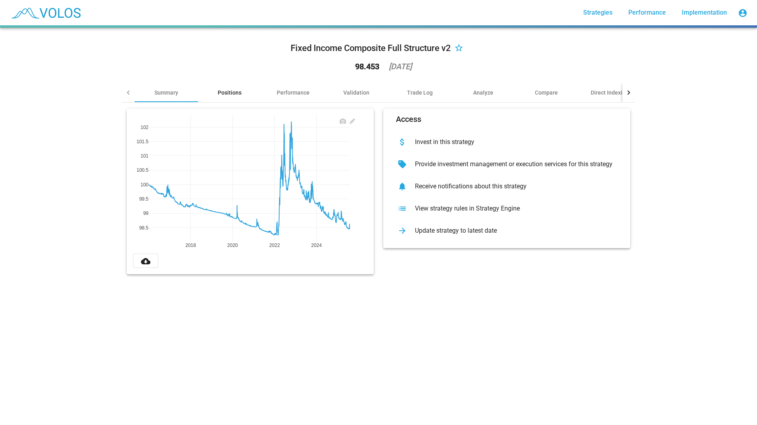
click at [227, 88] on div "Positions" at bounding box center [229, 92] width 63 height 19
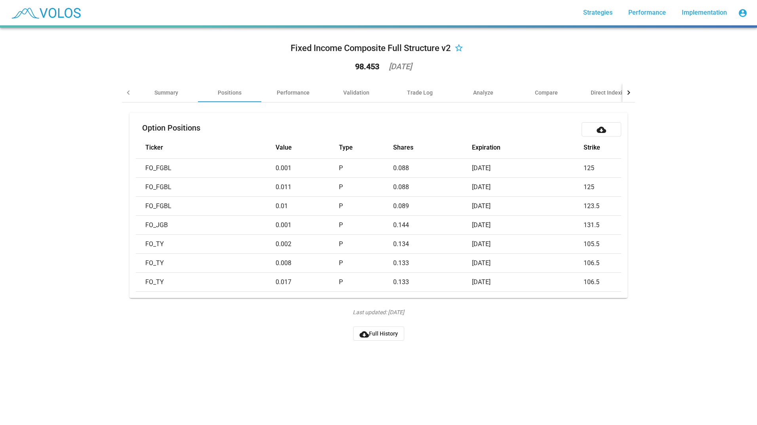
click at [389, 316] on icon "Last updated: 2025-07-31" at bounding box center [378, 312] width 51 height 8
click at [390, 316] on icon "Last updated: 2025-07-31" at bounding box center [378, 312] width 51 height 8
click at [391, 316] on icon "Last updated: 2025-07-31" at bounding box center [378, 312] width 51 height 8
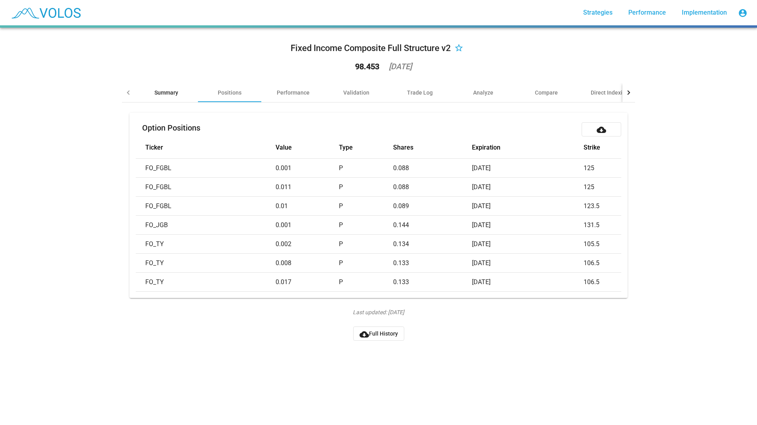
click at [171, 92] on div "Summary" at bounding box center [166, 93] width 24 height 8
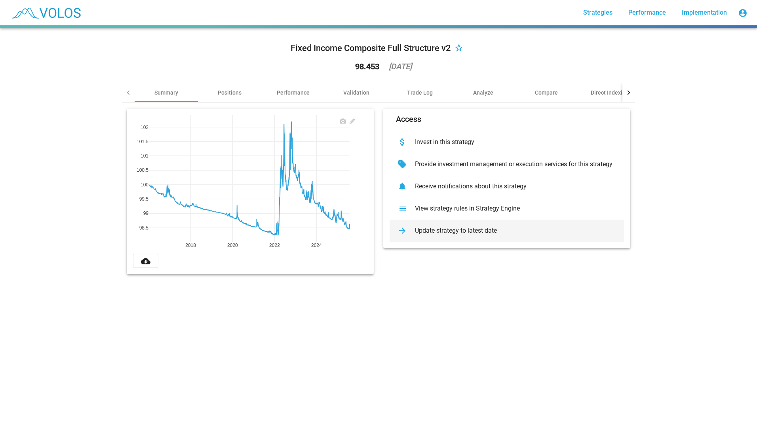
click at [478, 236] on div "arrow_forward Update strategy to latest date" at bounding box center [507, 231] width 234 height 22
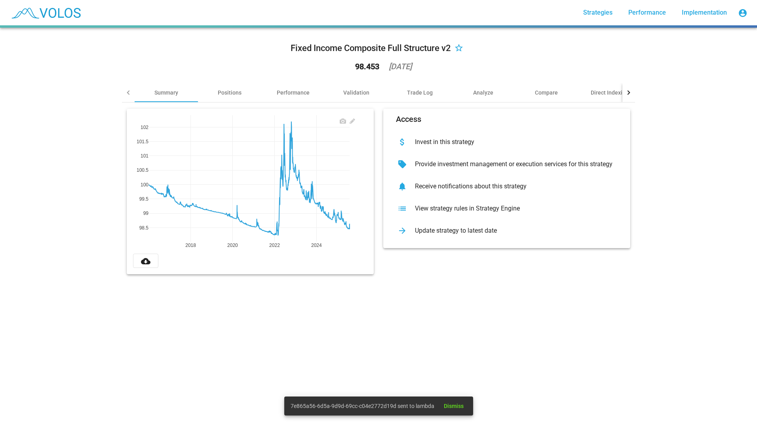
click at [418, 405] on span "7e865a56-6d5a-9d9d-69cc-c04e2772d19d sent to lambda" at bounding box center [363, 406] width 144 height 8
click at [742, 9] on mat-icon "account_circle" at bounding box center [743, 13] width 10 height 10
click at [711, 12] on div at bounding box center [378, 212] width 757 height 425
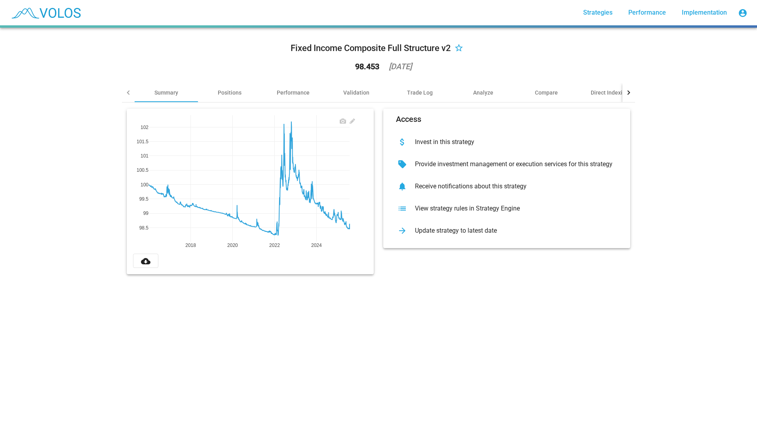
click at [711, 12] on span "Implementation" at bounding box center [704, 13] width 45 height 8
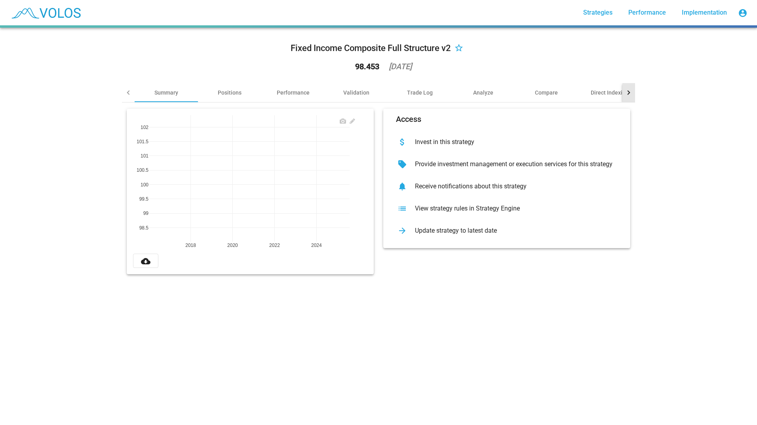
click at [630, 91] on div at bounding box center [628, 92] width 13 height 19
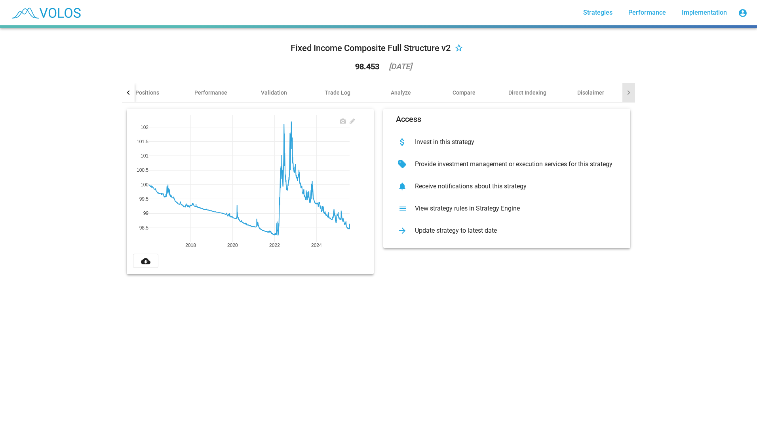
click at [630, 90] on div at bounding box center [628, 92] width 13 height 19
click at [578, 89] on div "Disclaimer" at bounding box center [590, 93] width 27 height 8
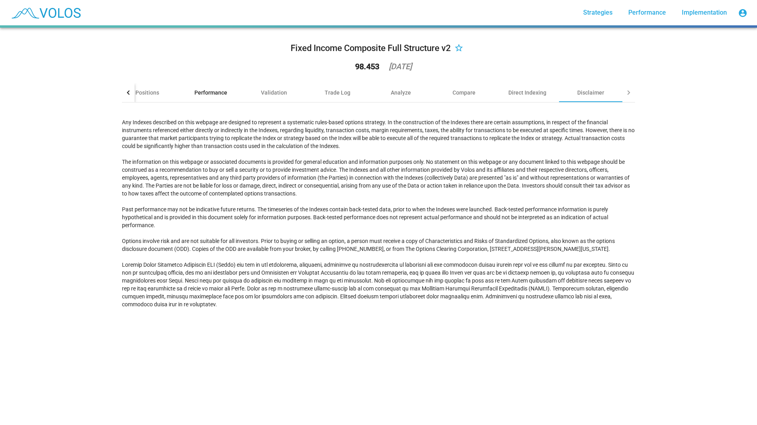
click at [194, 91] on div "Performance" at bounding box center [210, 93] width 33 height 8
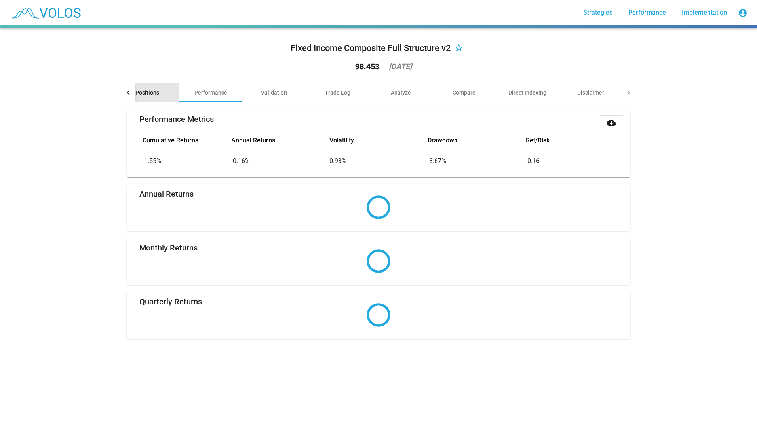
click at [154, 92] on div "Positions" at bounding box center [147, 93] width 24 height 8
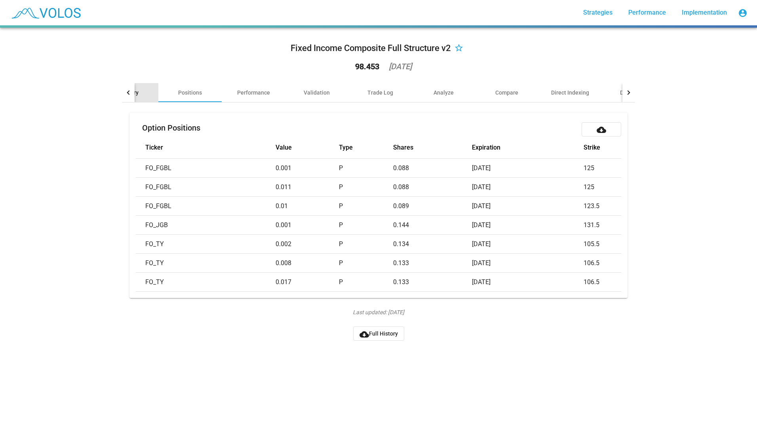
click at [154, 92] on div "Summary" at bounding box center [126, 92] width 63 height 19
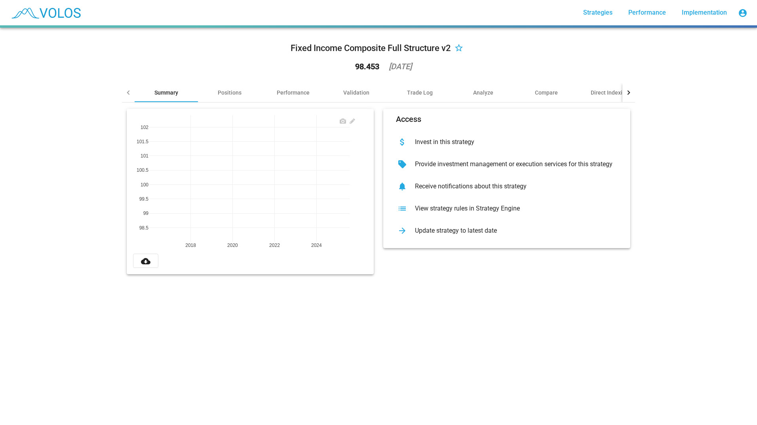
click at [154, 92] on div "Summary" at bounding box center [166, 93] width 24 height 8
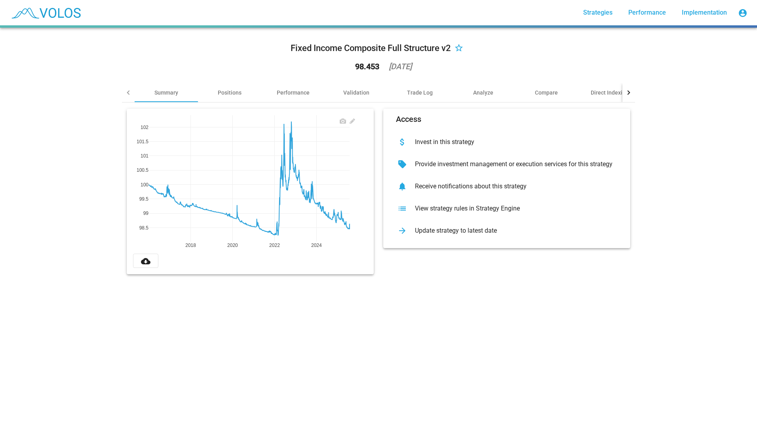
drag, startPoint x: 314, startPoint y: 296, endPoint x: 318, endPoint y: 291, distance: 5.6
click at [314, 296] on div "Fixed Income Composite Full Structure v2 star_border 98.453 2025-07-31 Summary …" at bounding box center [378, 227] width 757 height 398
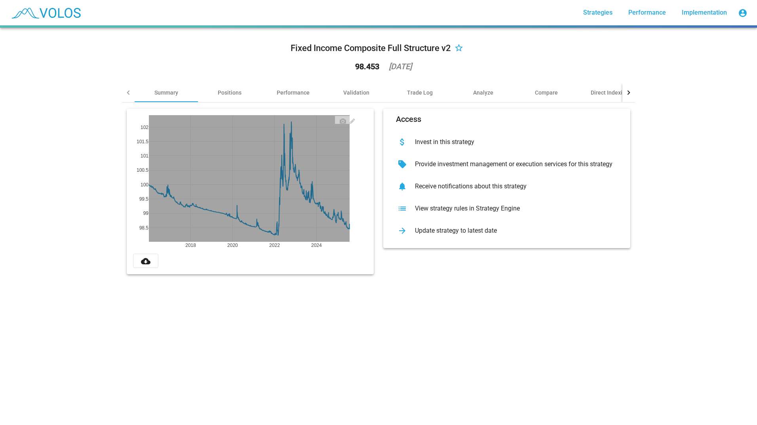
drag, startPoint x: 346, startPoint y: 228, endPoint x: 352, endPoint y: 227, distance: 5.7
click at [352, 227] on div "2018 2020 2022 2024 98.5 99 99.5 100 100.5 101 101.5 102" at bounding box center [250, 184] width 234 height 139
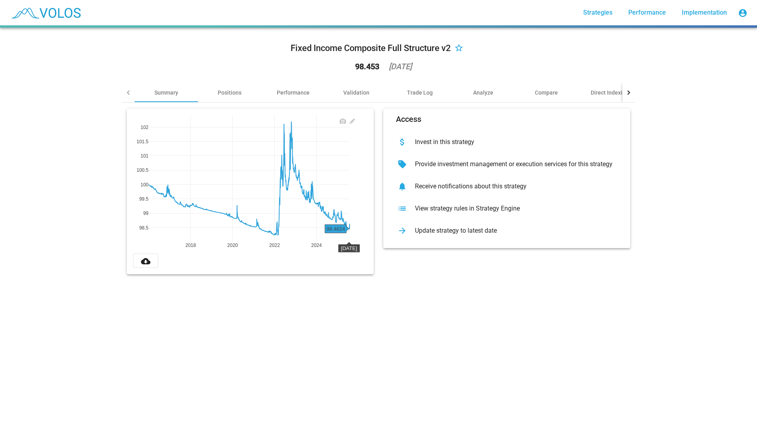
click at [345, 289] on div "Fixed Income Composite Full Structure v2 star_border 98.453 2025-07-31 Summary …" at bounding box center [378, 227] width 757 height 398
drag, startPoint x: 402, startPoint y: 328, endPoint x: 398, endPoint y: 327, distance: 4.0
click at [402, 328] on div "Fixed Income Composite Full Structure v2 star_border 98.453 2025-07-31 Summary …" at bounding box center [378, 227] width 757 height 398
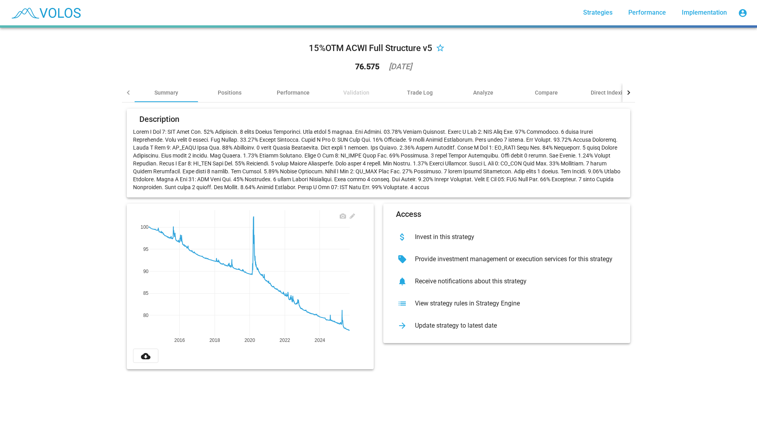
click at [408, 61] on div "76.575 [DATE]" at bounding box center [378, 66] width 79 height 21
click at [407, 68] on div "[DATE]" at bounding box center [400, 67] width 23 height 8
click at [659, 363] on div "15%OTM ACWI Full Structure v5 star_border 76.575 [DATE] Summary Positions Perfo…" at bounding box center [378, 227] width 757 height 398
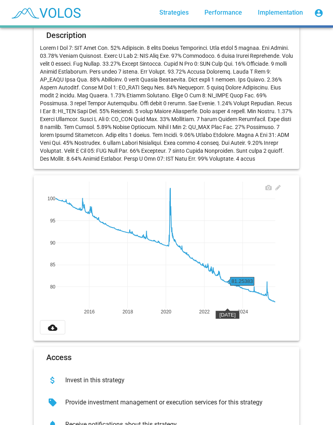
scroll to position [172, 0]
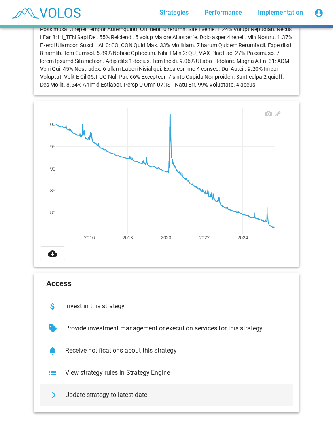
click at [144, 391] on div "Update strategy to latest date" at bounding box center [173, 395] width 228 height 8
click at [153, 391] on div "Update strategy to latest date" at bounding box center [173, 395] width 228 height 8
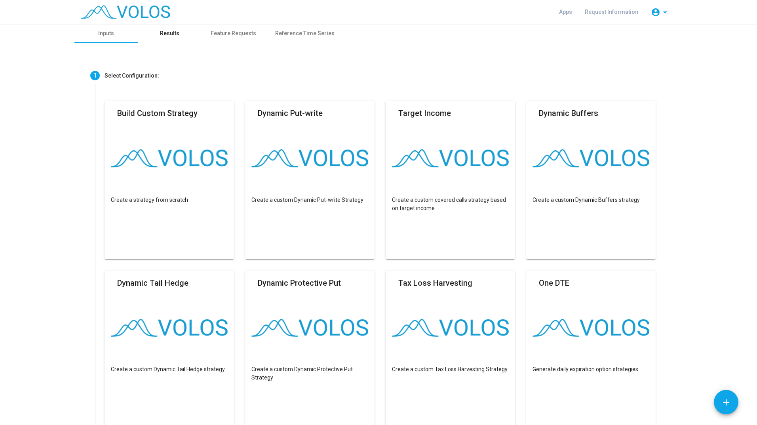
click at [151, 34] on div "Results" at bounding box center [169, 33] width 63 height 19
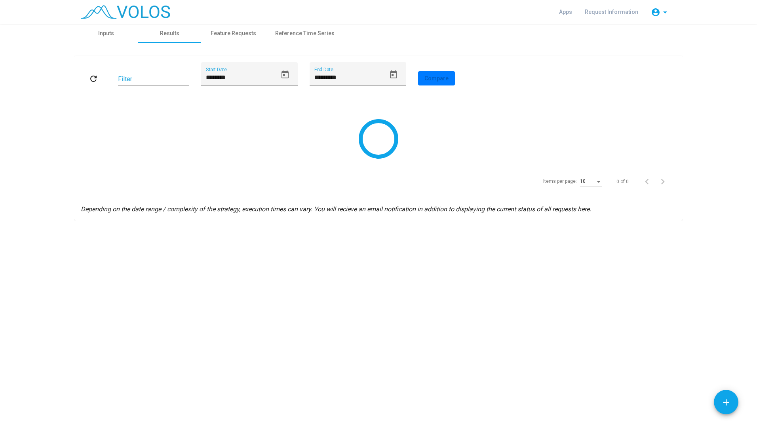
click at [283, 76] on icon "Open calendar" at bounding box center [285, 75] width 10 height 10
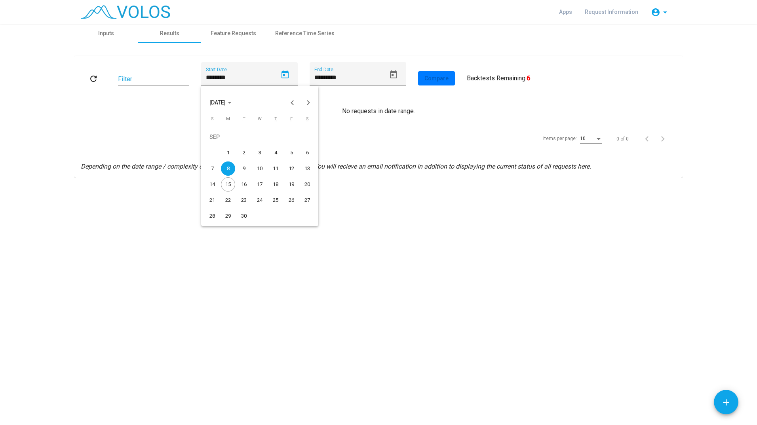
click at [217, 103] on span "SEP 2025" at bounding box center [217, 103] width 16 height 6
click at [271, 145] on div "2022" at bounding box center [273, 143] width 25 height 14
click at [270, 171] on div "NOV" at bounding box center [273, 174] width 25 height 14
click at [282, 167] on div "10" at bounding box center [275, 169] width 14 height 14
type input "**********"
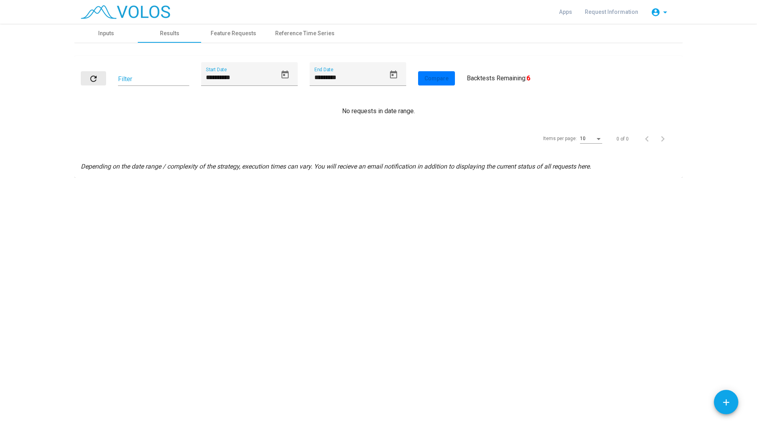
click at [90, 74] on mat-icon "refresh" at bounding box center [94, 79] width 10 height 10
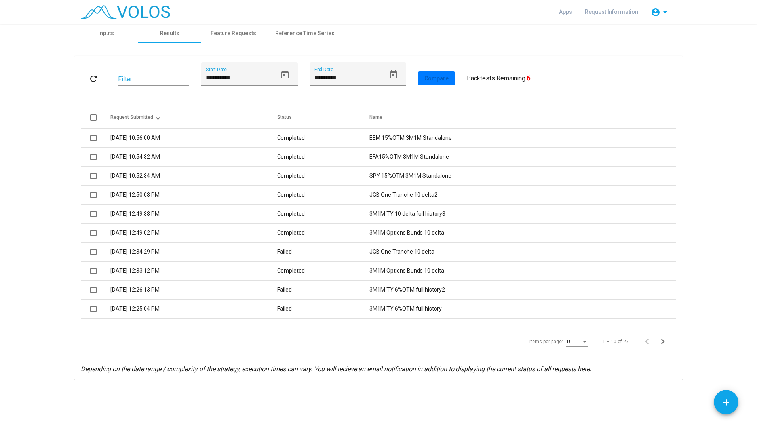
click at [154, 138] on td "3/19/2024 10:56:00 AM" at bounding box center [193, 138] width 167 height 19
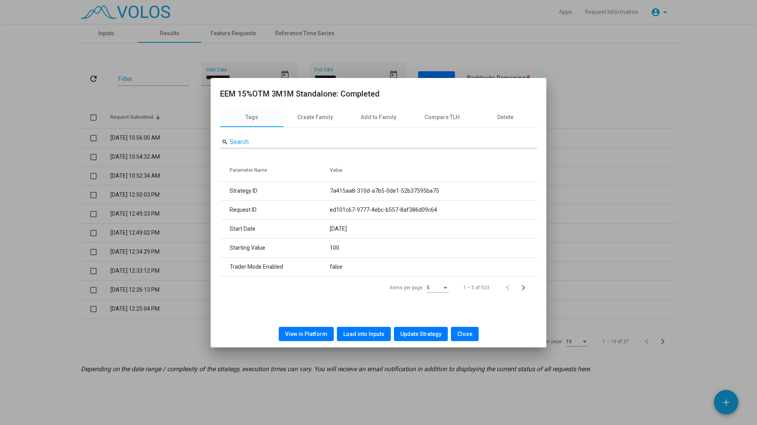
click at [322, 327] on button "View in Platform" at bounding box center [306, 334] width 55 height 14
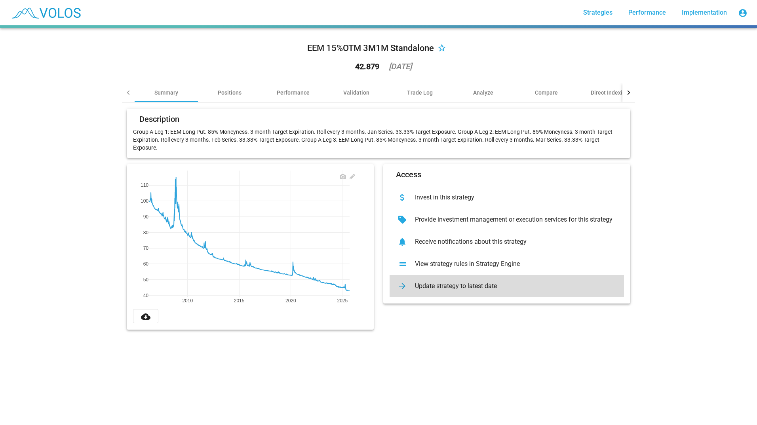
click at [462, 285] on div "Update strategy to latest date" at bounding box center [513, 286] width 209 height 8
